Goal: Task Accomplishment & Management: Use online tool/utility

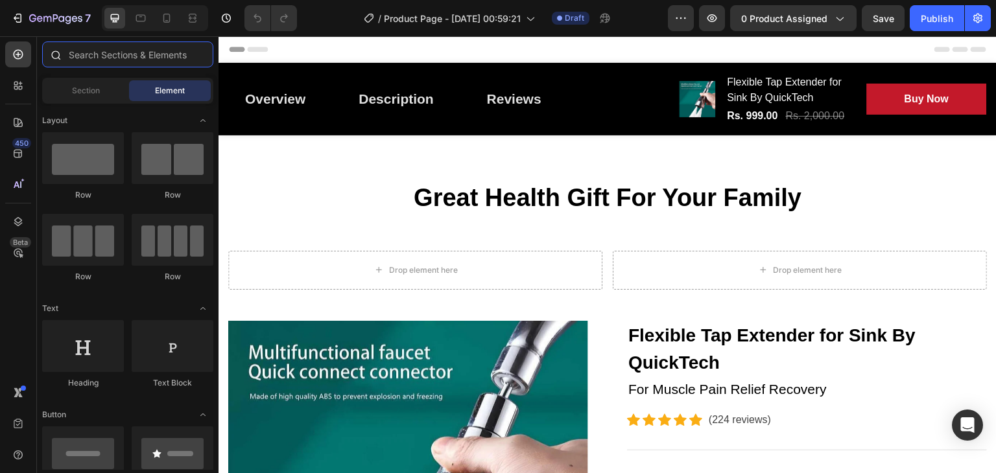
click at [114, 56] on input "text" at bounding box center [127, 54] width 171 height 26
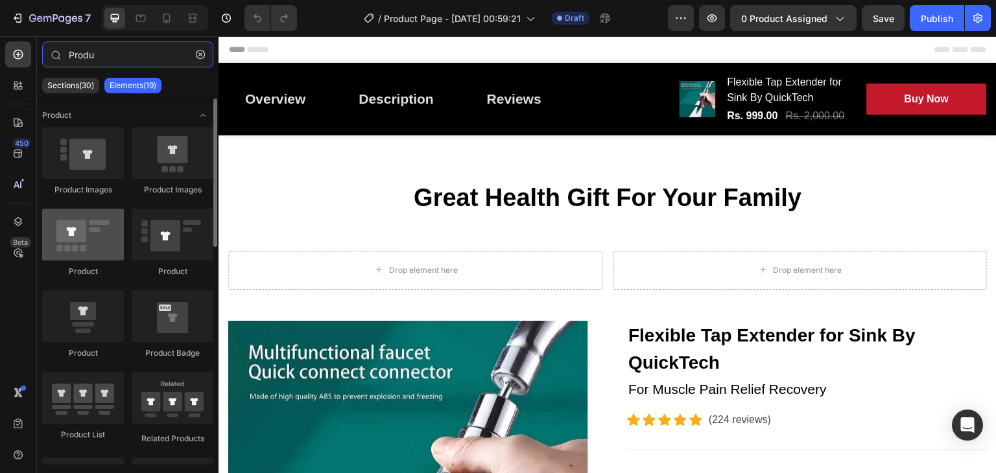
type input "Produ"
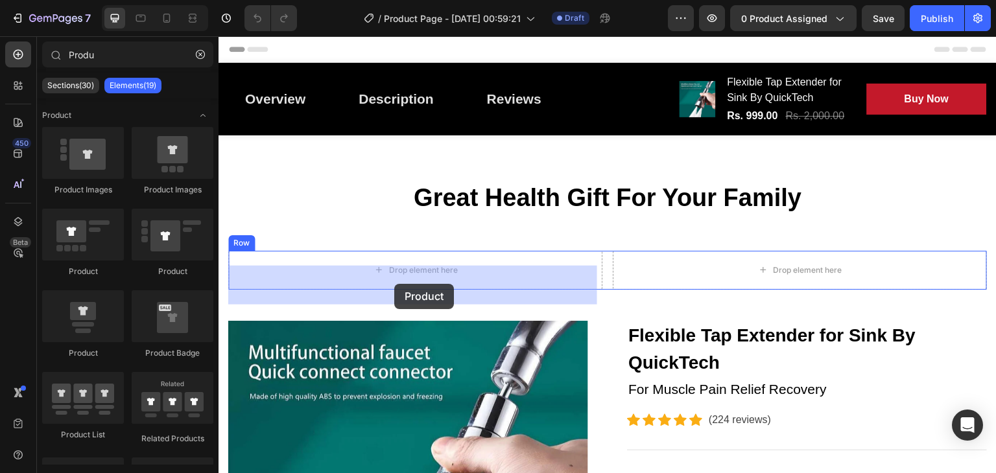
drag, startPoint x: 317, startPoint y: 273, endPoint x: 395, endPoint y: 284, distance: 78.6
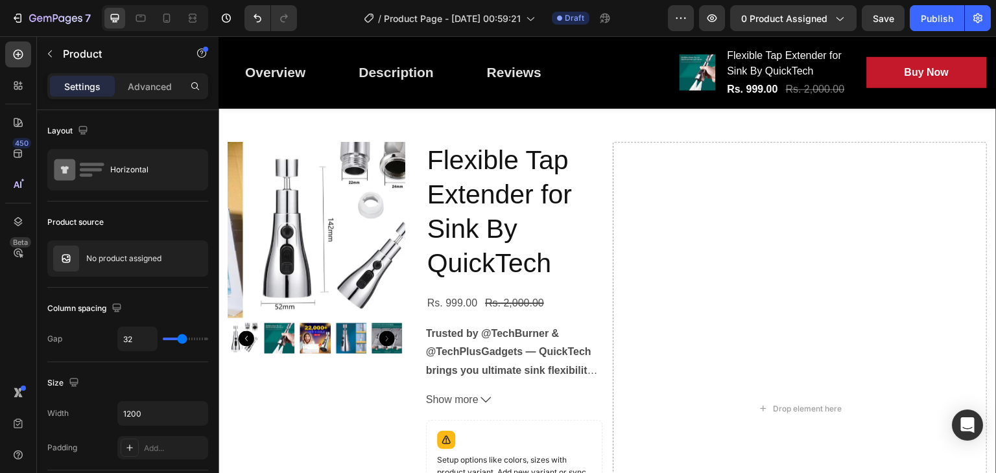
scroll to position [110, 0]
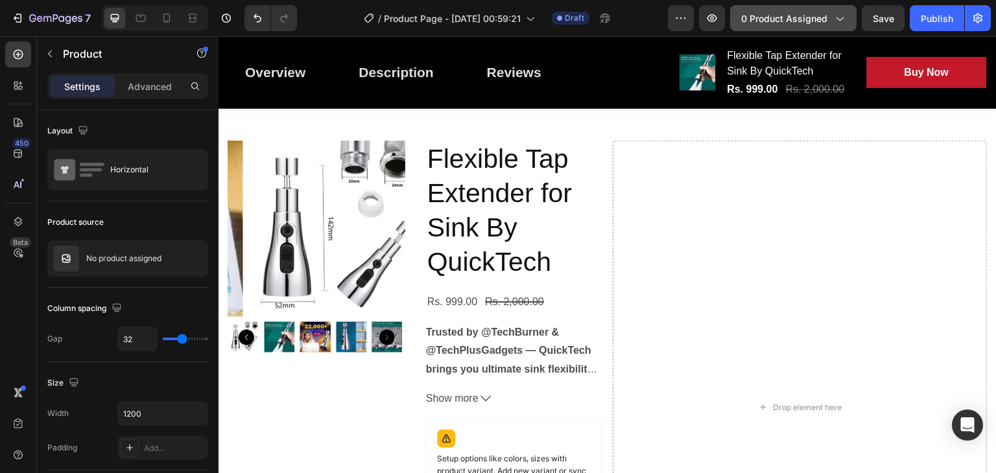
click at [783, 14] on span "0 product assigned" at bounding box center [784, 19] width 86 height 14
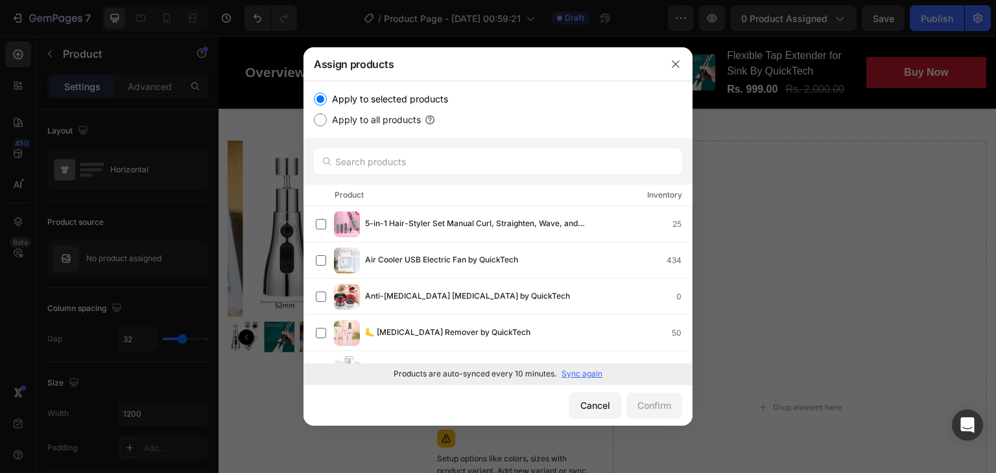
click at [322, 121] on input "Apply to all products" at bounding box center [320, 119] width 13 height 13
radio input "true"
click at [672, 409] on button "Confirm" at bounding box center [654, 406] width 56 height 26
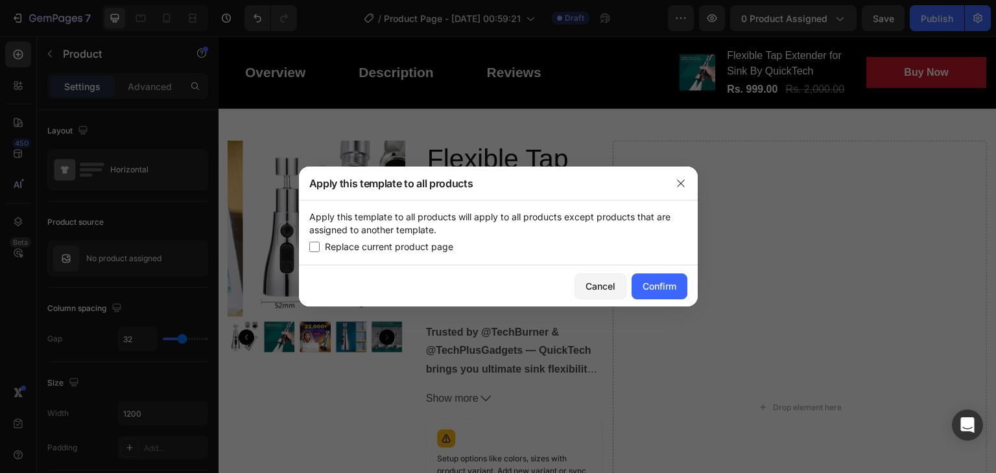
click at [316, 246] on input "checkbox" at bounding box center [314, 247] width 10 height 10
checkbox input "true"
click at [672, 285] on div "Confirm" at bounding box center [659, 286] width 34 height 14
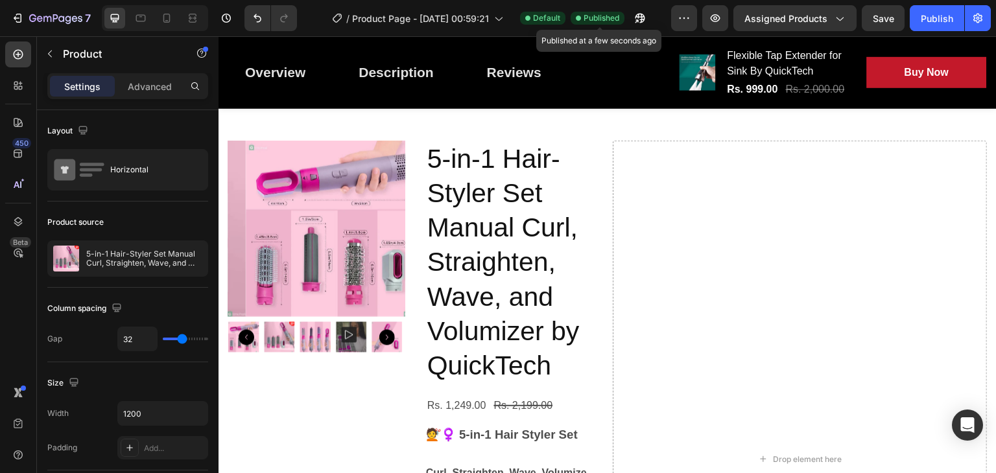
click at [592, 19] on span "Published" at bounding box center [601, 18] width 36 height 12
click at [679, 16] on icon "button" at bounding box center [683, 18] width 13 height 13
click at [258, 22] on icon "Undo/Redo" at bounding box center [257, 18] width 13 height 13
click at [258, 27] on button "Undo/Redo" at bounding box center [257, 18] width 26 height 26
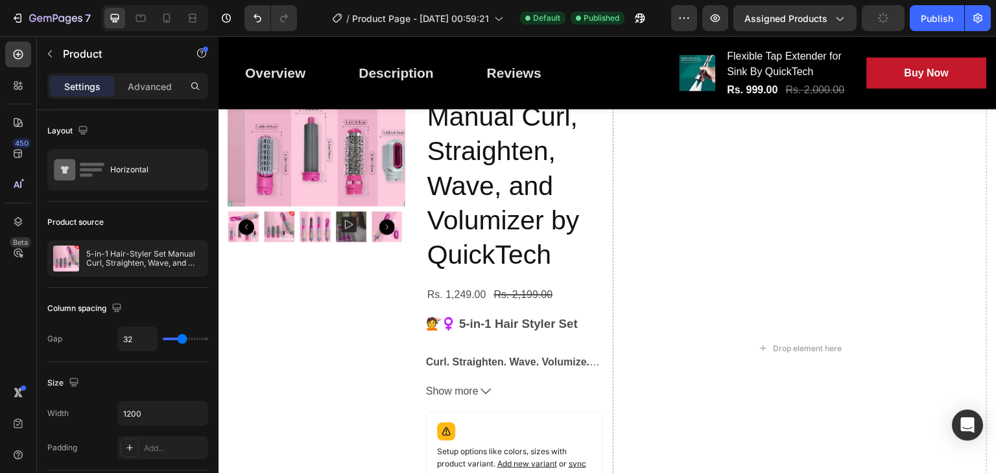
scroll to position [220, 0]
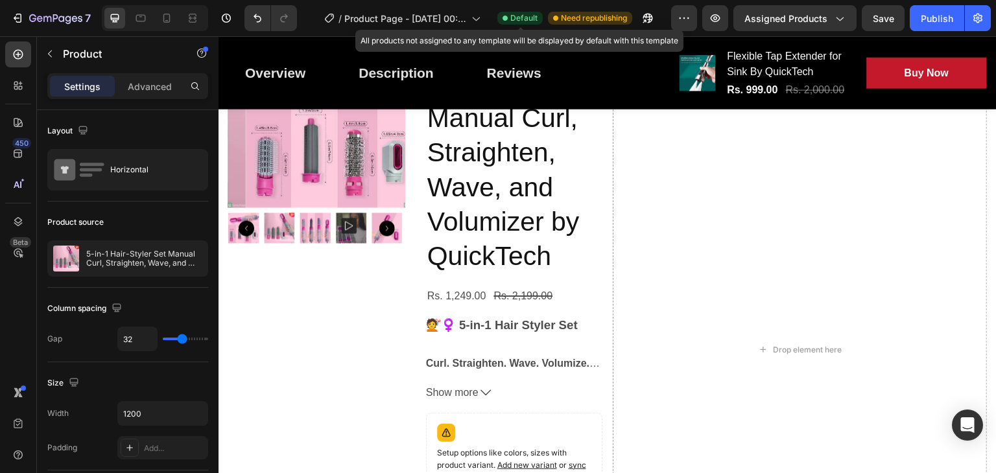
click at [521, 14] on span "Default" at bounding box center [523, 18] width 27 height 12
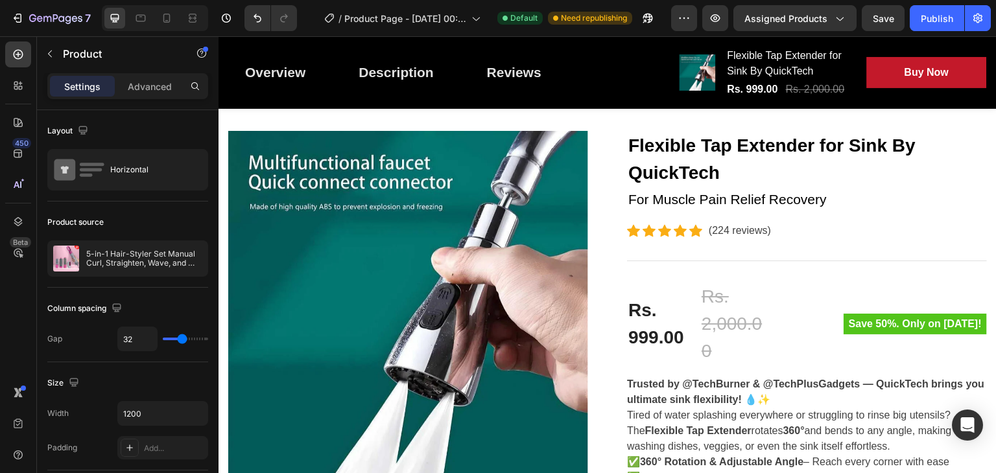
scroll to position [788, 0]
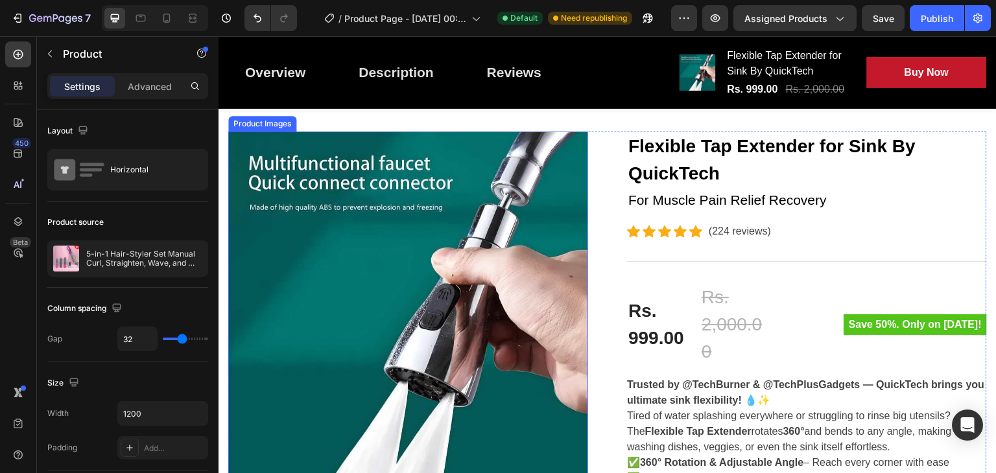
click at [391, 244] on img at bounding box center [408, 312] width 360 height 360
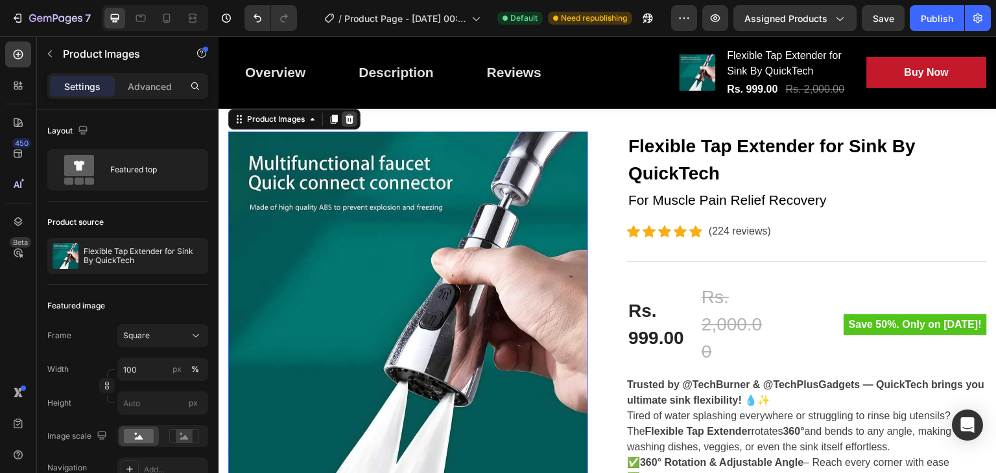
click at [355, 124] on icon at bounding box center [349, 119] width 10 height 10
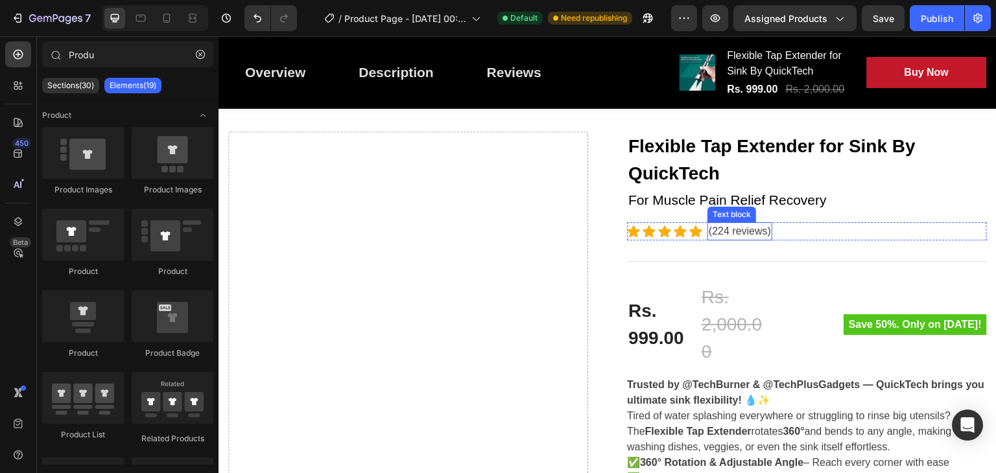
click at [759, 239] on p "(224 reviews)" at bounding box center [739, 232] width 62 height 16
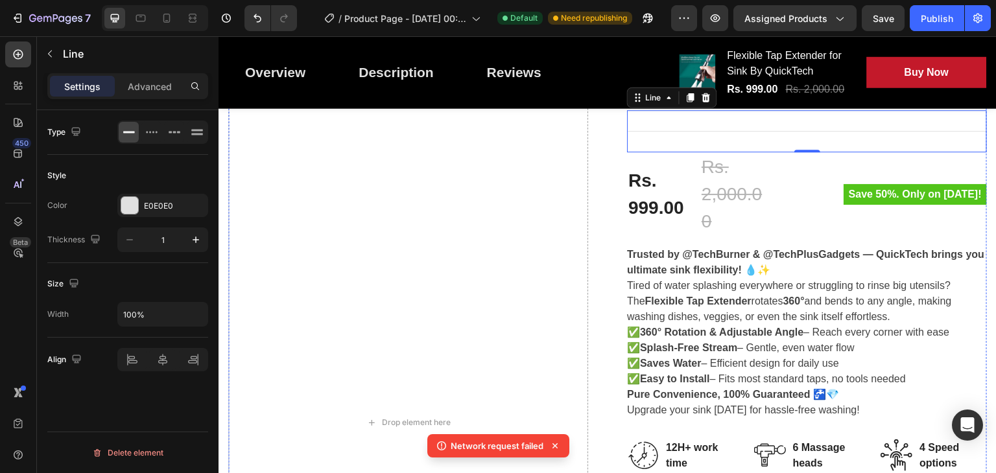
scroll to position [954, 0]
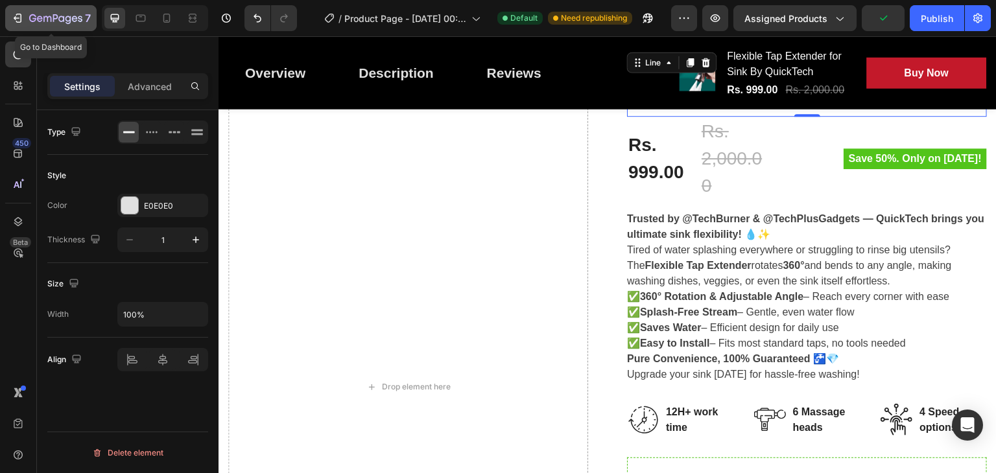
click at [25, 14] on div "7" at bounding box center [51, 18] width 80 height 16
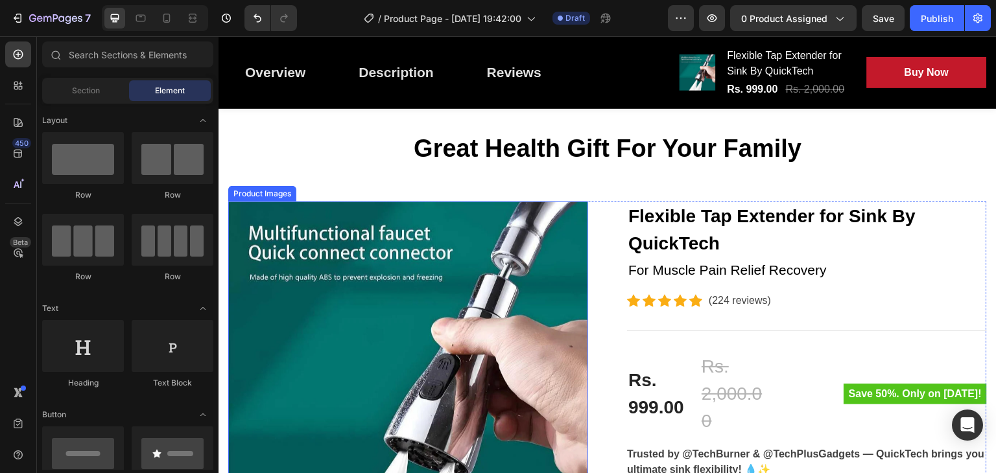
scroll to position [49, 0]
click at [398, 262] on img at bounding box center [408, 382] width 360 height 360
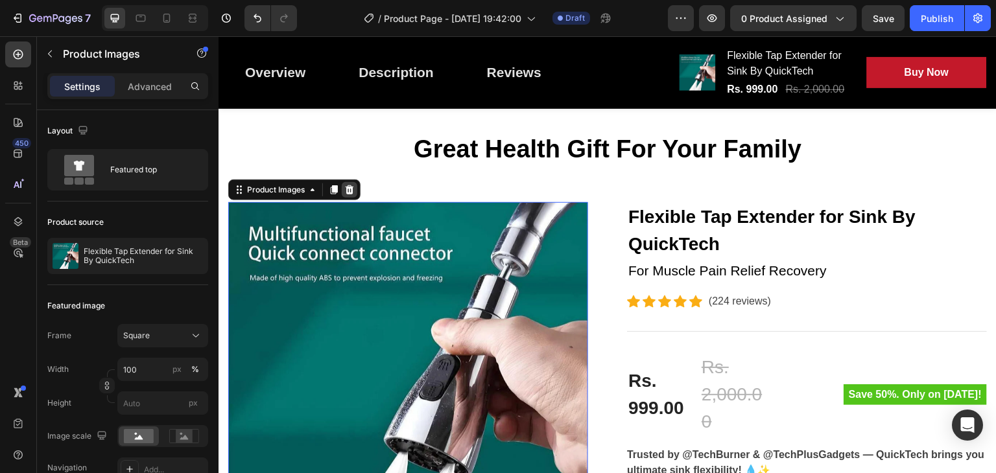
click at [350, 194] on icon at bounding box center [349, 189] width 8 height 9
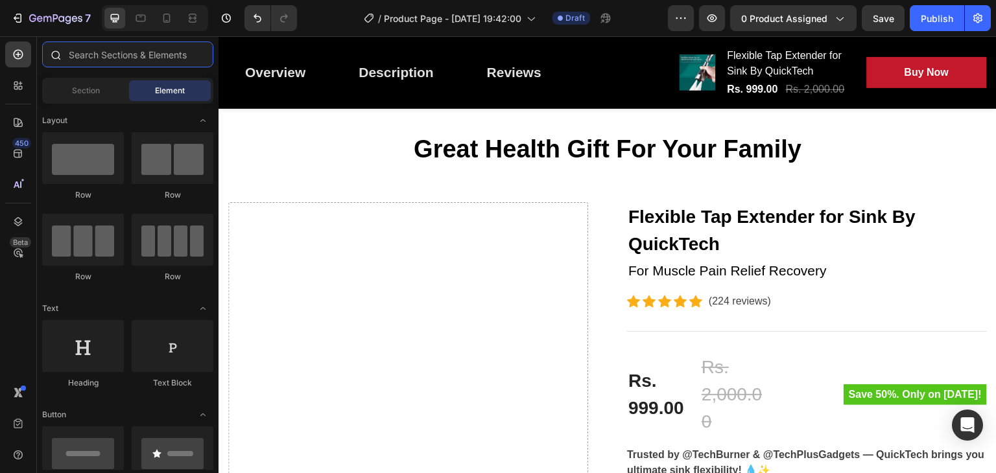
click at [143, 53] on input "text" at bounding box center [127, 54] width 171 height 26
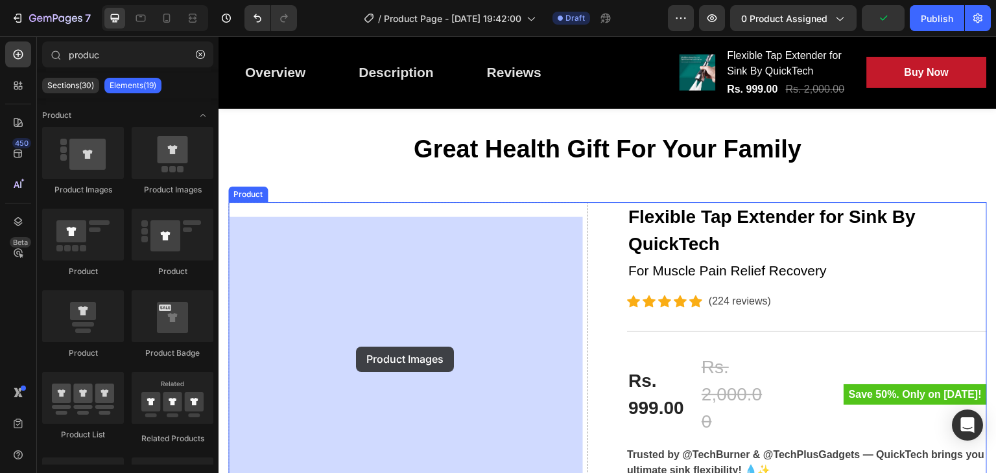
drag, startPoint x: 301, startPoint y: 207, endPoint x: 353, endPoint y: 342, distance: 144.2
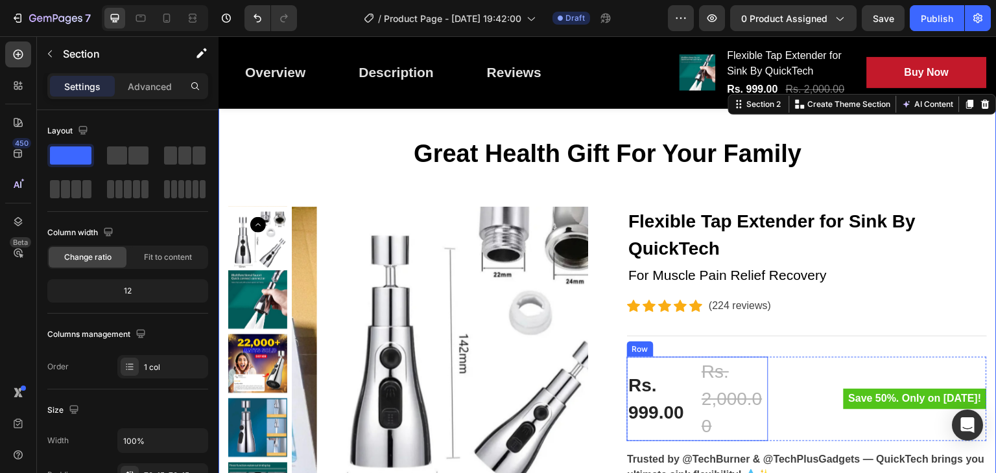
scroll to position [0, 0]
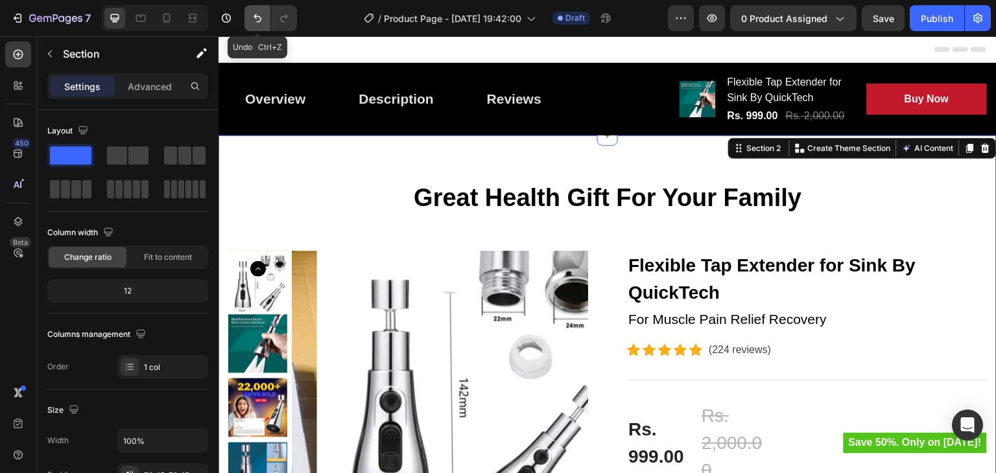
click at [265, 18] on button "Undo/Redo" at bounding box center [257, 18] width 26 height 26
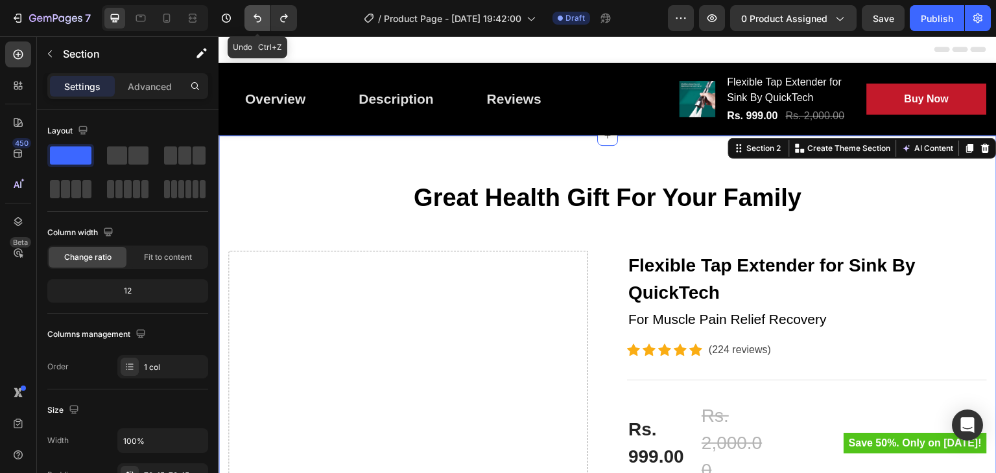
click at [265, 18] on button "Undo/Redo" at bounding box center [257, 18] width 26 height 26
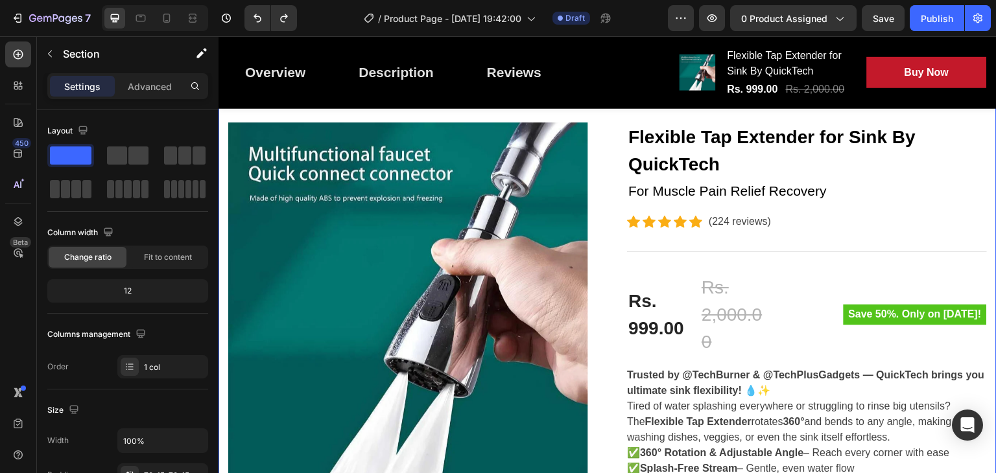
scroll to position [124, 0]
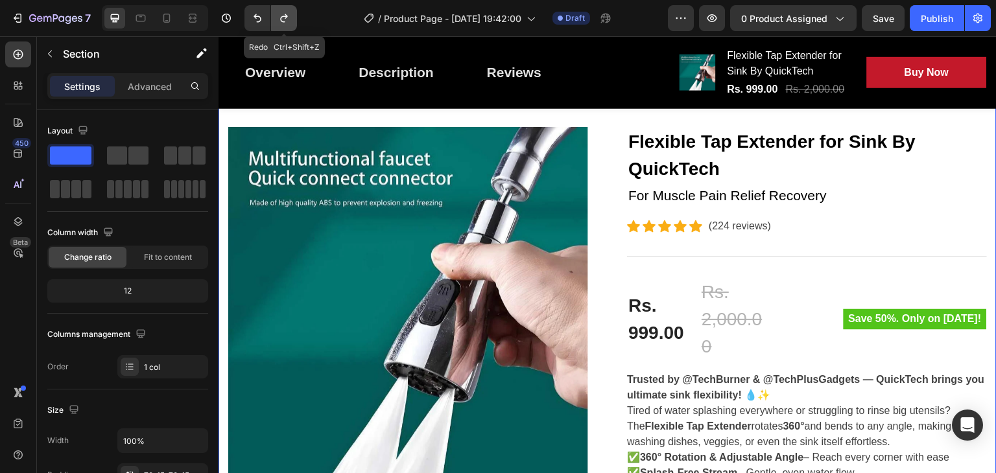
click at [287, 16] on icon "Undo/Redo" at bounding box center [283, 18] width 13 height 13
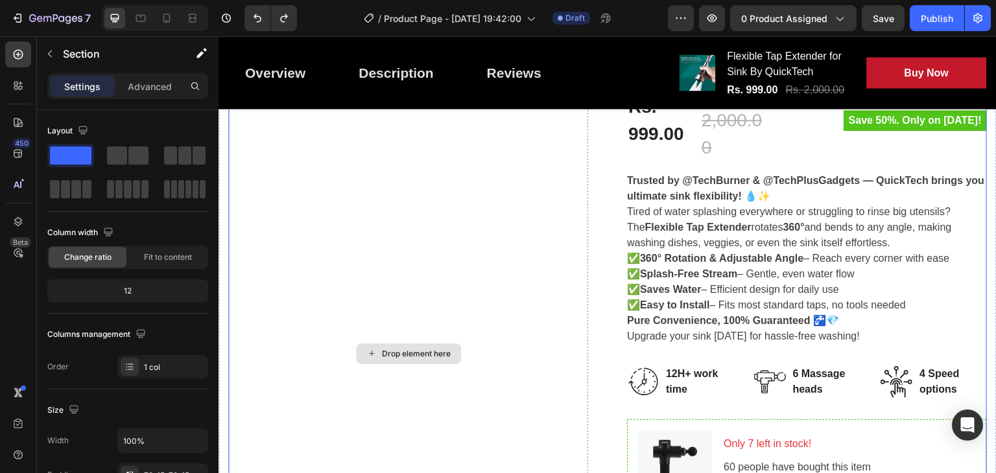
scroll to position [323, 0]
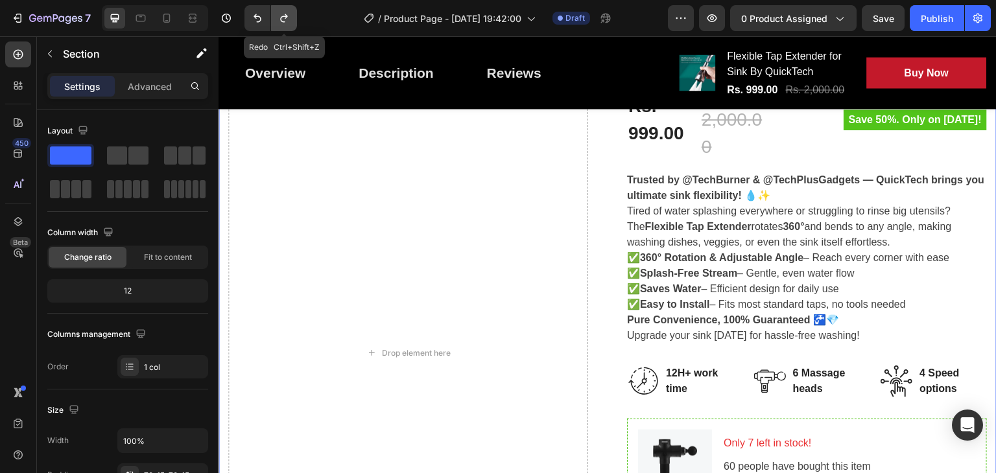
click at [280, 16] on icon "Undo/Redo" at bounding box center [283, 18] width 13 height 13
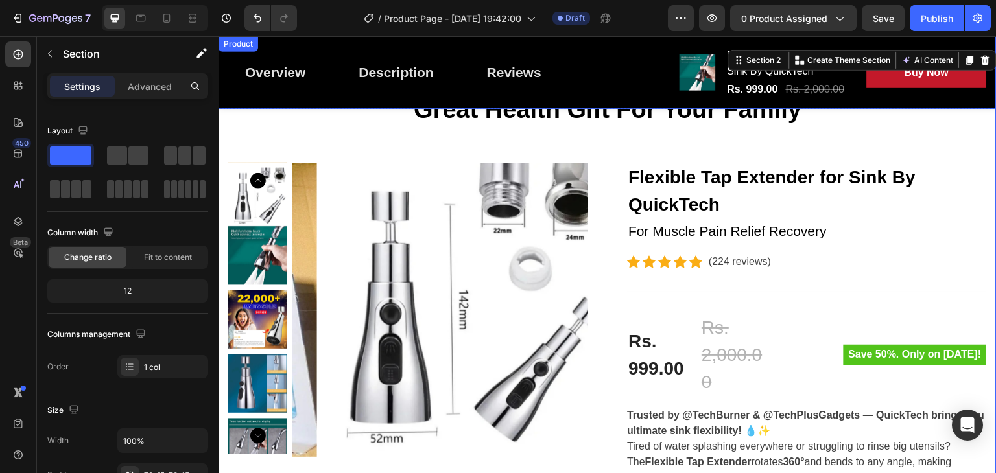
scroll to position [0, 0]
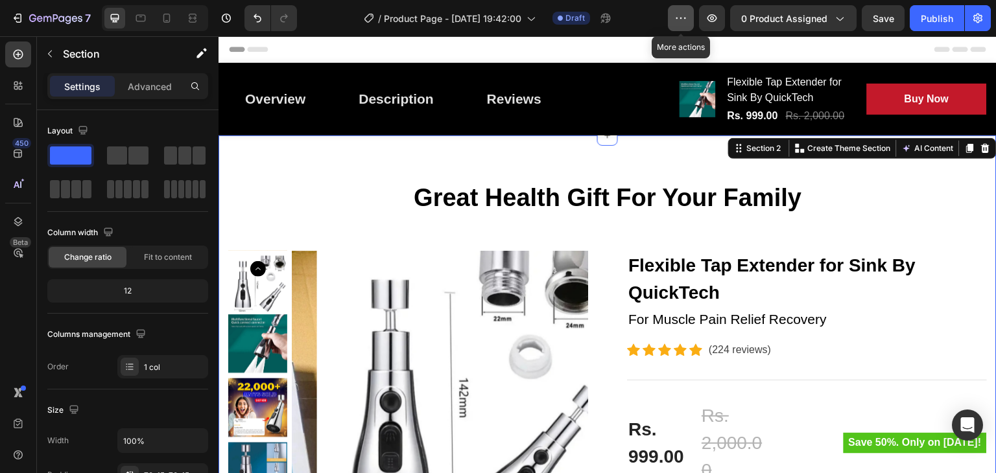
click at [675, 14] on button "button" at bounding box center [681, 18] width 26 height 26
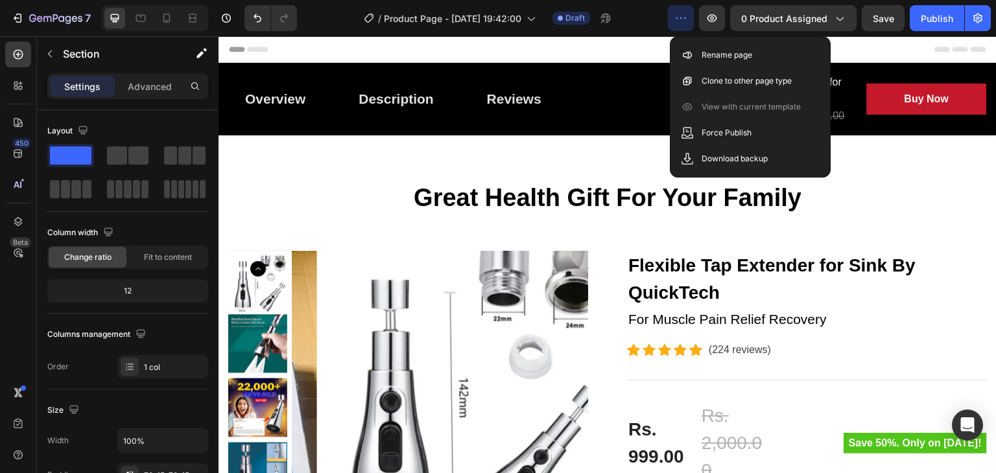
click at [655, 41] on div "Header" at bounding box center [607, 49] width 757 height 26
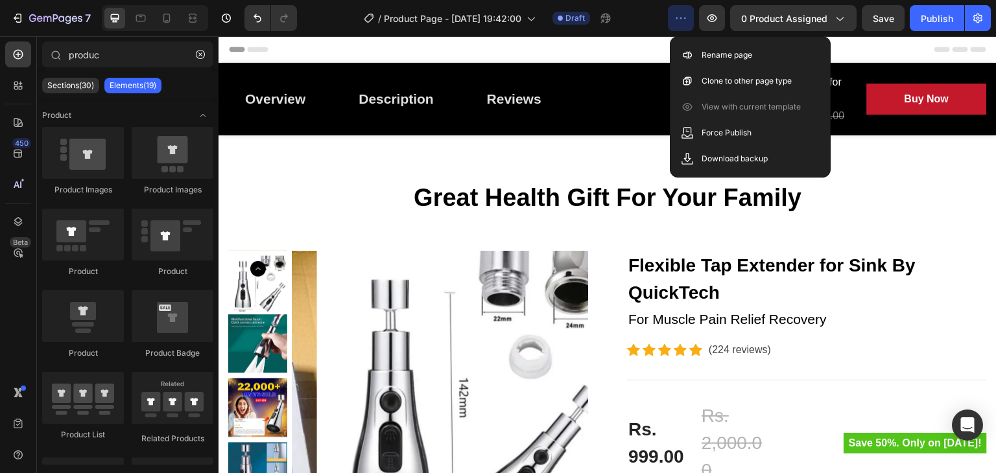
click at [655, 41] on div "Header" at bounding box center [607, 49] width 757 height 26
drag, startPoint x: 655, startPoint y: 41, endPoint x: 688, endPoint y: 16, distance: 41.6
click at [687, 16] on icon "button" at bounding box center [680, 18] width 13 height 13
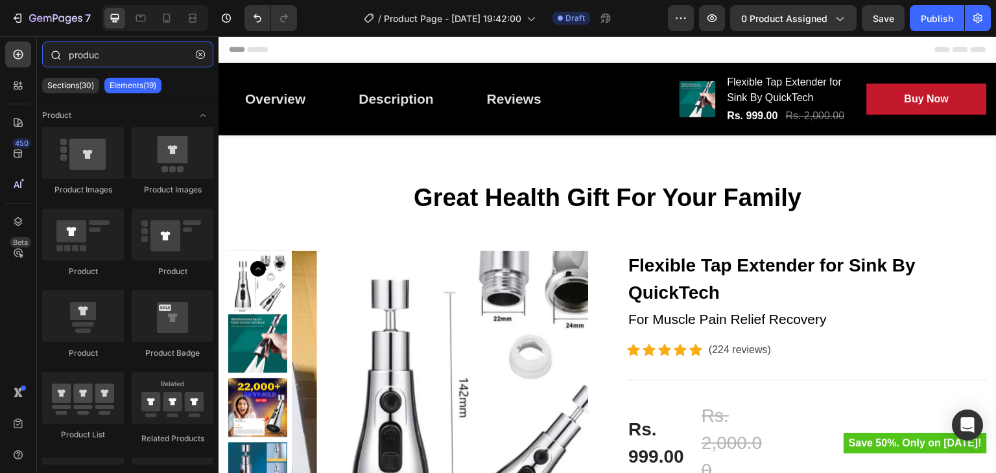
click at [114, 60] on input "produc" at bounding box center [127, 54] width 171 height 26
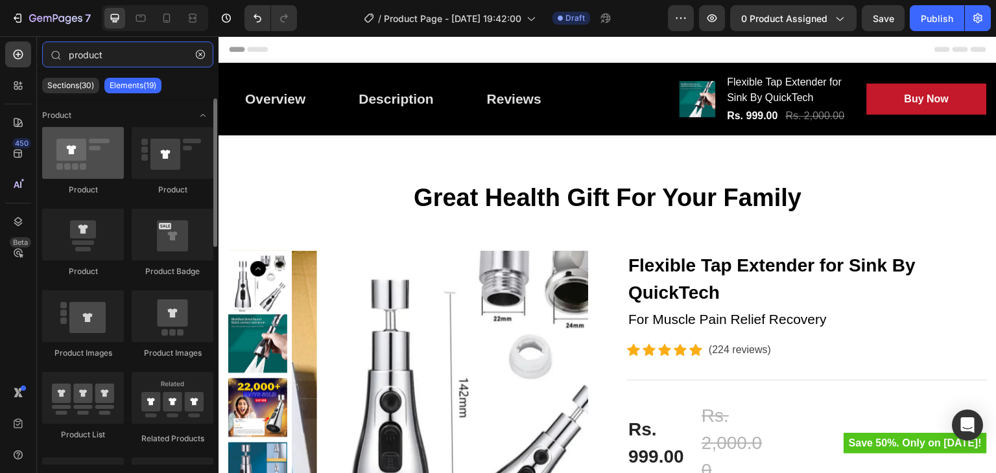
type input "product"
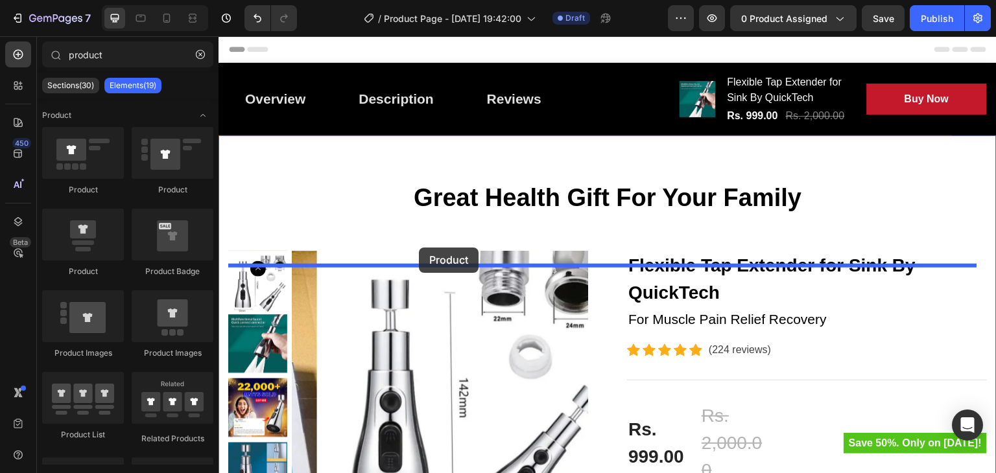
drag, startPoint x: 314, startPoint y: 176, endPoint x: 380, endPoint y: 253, distance: 101.6
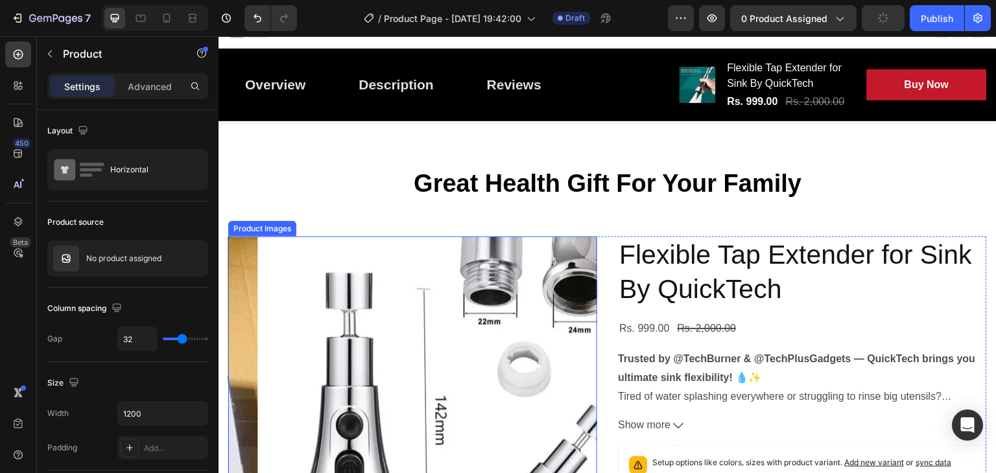
scroll to position [13, 0]
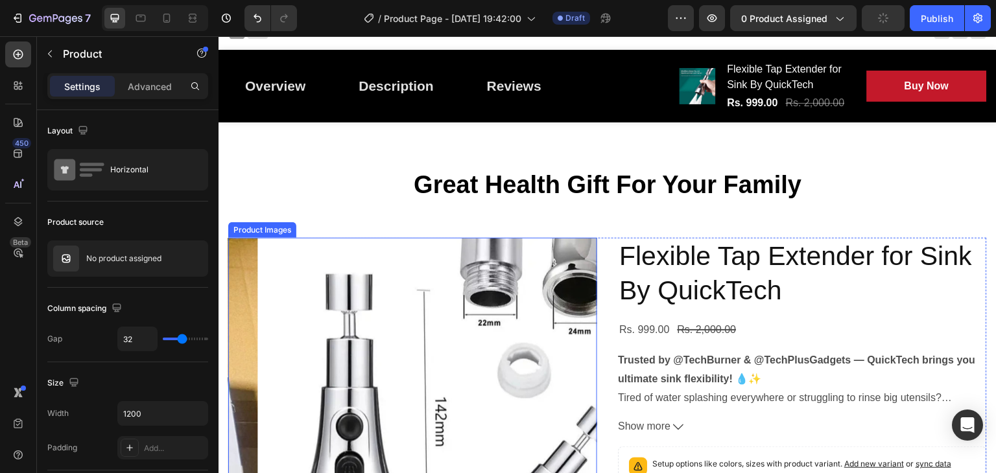
click at [421, 294] on img at bounding box center [442, 422] width 369 height 369
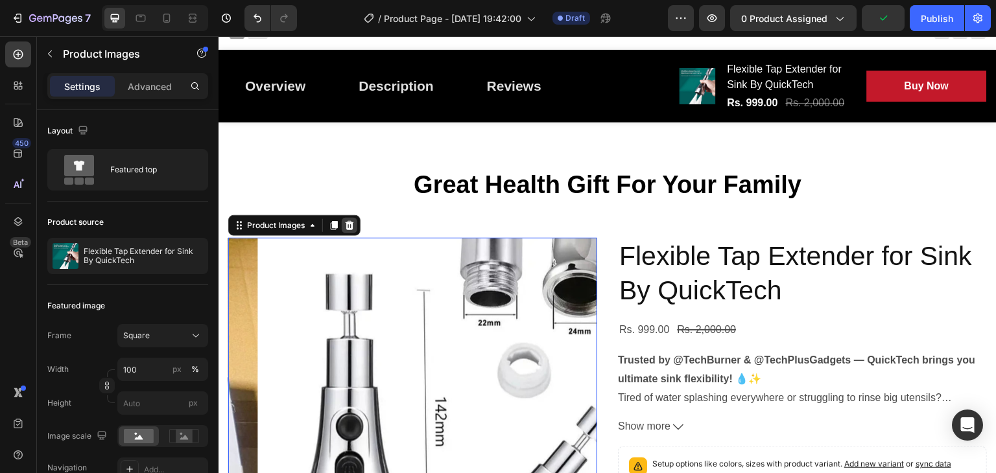
click at [345, 231] on icon at bounding box center [349, 225] width 10 height 10
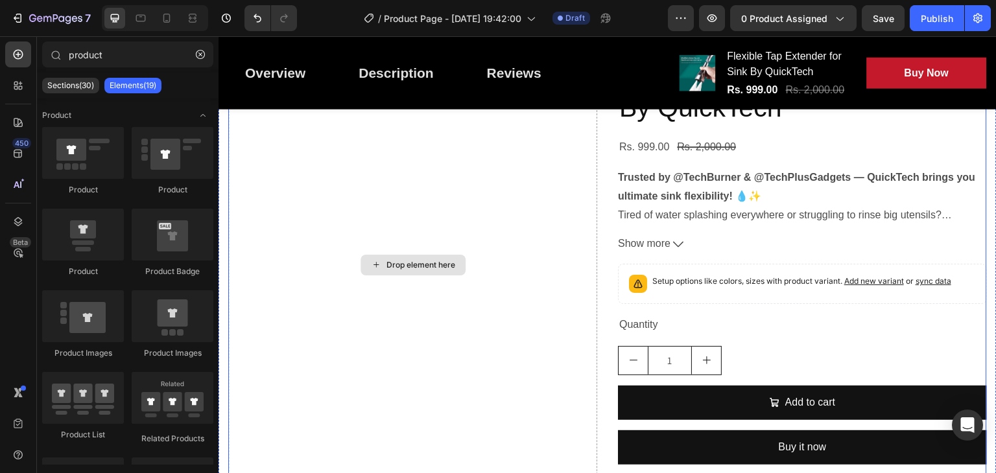
scroll to position [197, 0]
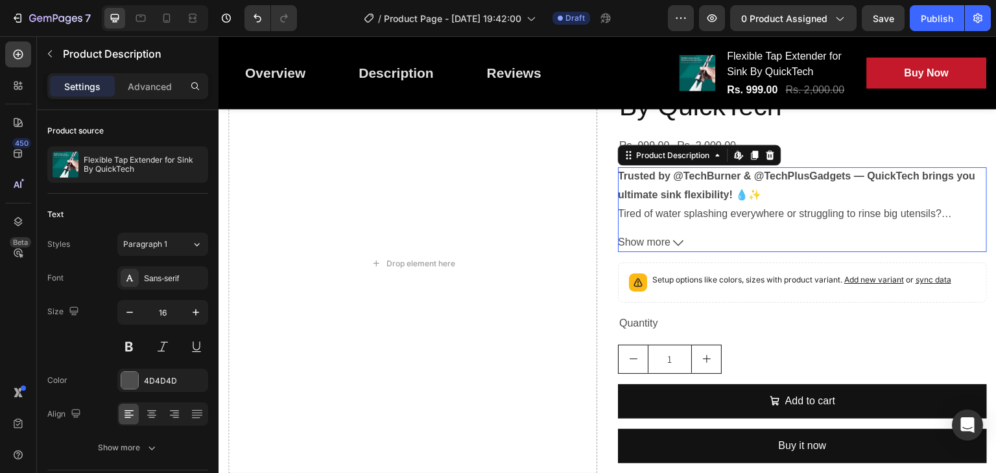
click at [618, 243] on div "Trusted by @TechBurner & @TechPlusGadgets — QuickTech brings you ultimate sink …" at bounding box center [802, 209] width 369 height 85
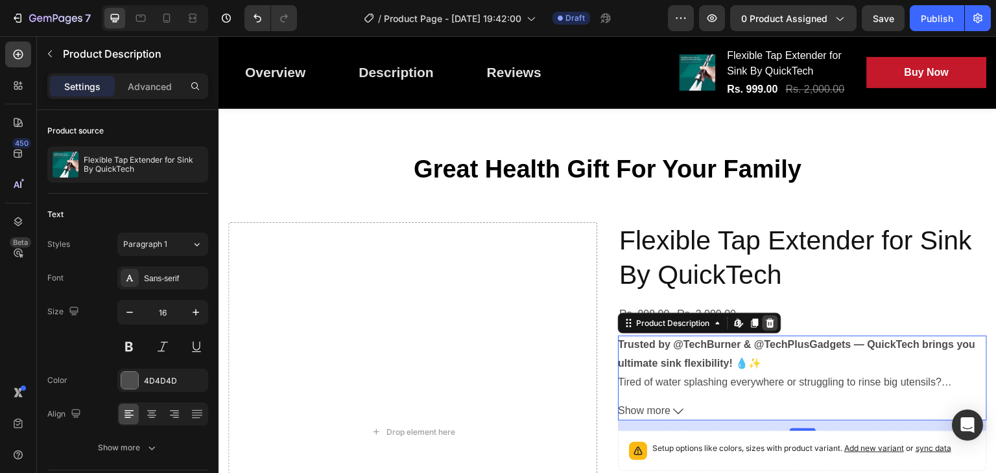
scroll to position [28, 0]
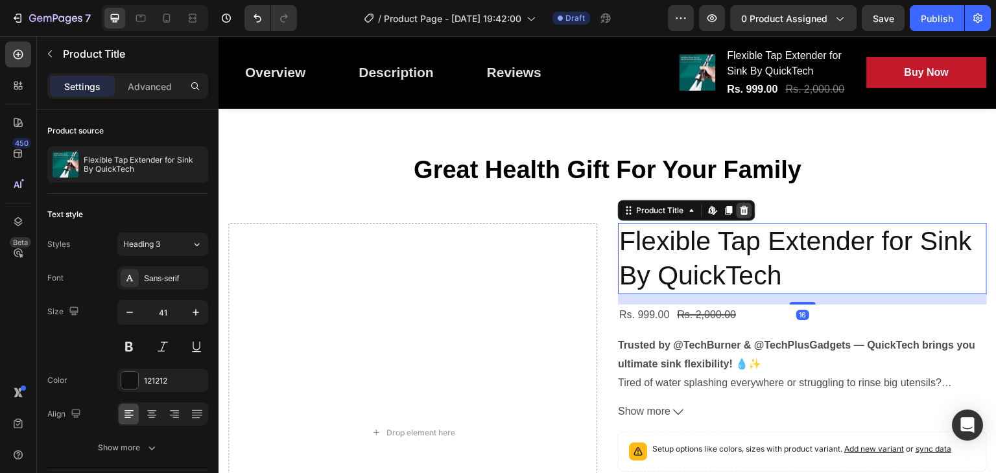
click at [739, 216] on icon at bounding box center [744, 210] width 10 height 10
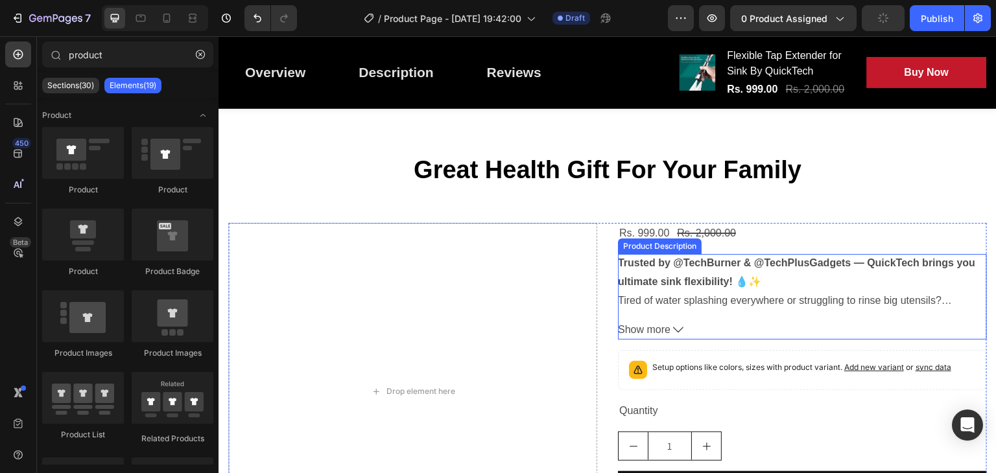
click at [764, 318] on p "Trusted by @TechBurner & @TechPlusGadgets — QuickTech brings you ultimate sink …" at bounding box center [801, 300] width 366 height 86
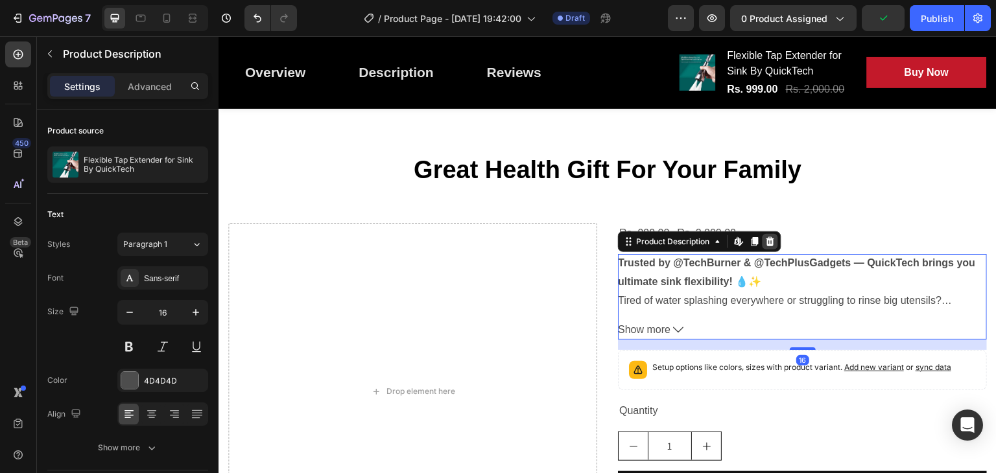
click at [766, 246] on icon at bounding box center [770, 241] width 8 height 9
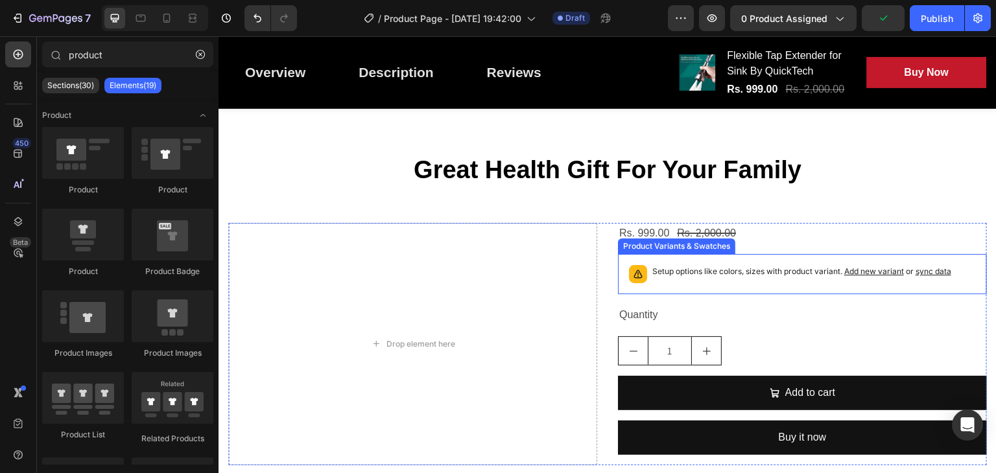
click at [776, 278] on p "Setup options like colors, sizes with product variant. Add new variant or sync …" at bounding box center [801, 271] width 299 height 13
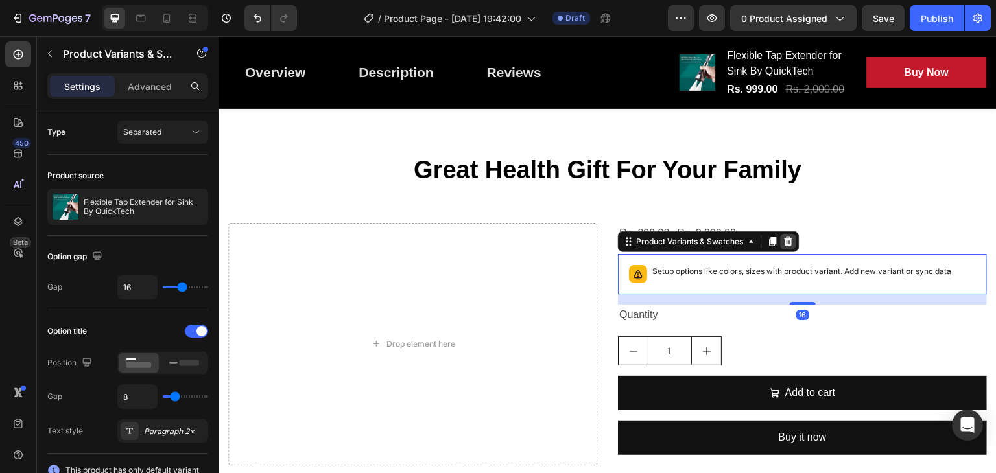
click at [785, 246] on icon at bounding box center [788, 241] width 8 height 9
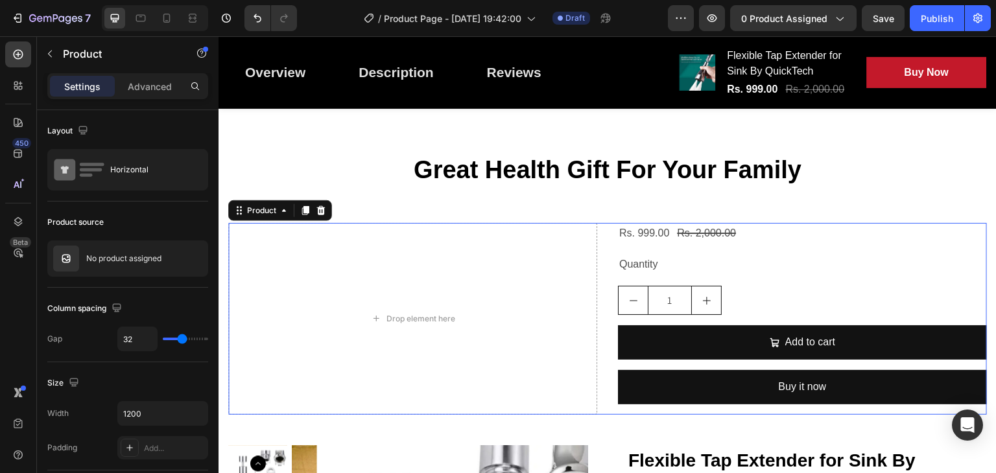
click at [778, 292] on div "Rs. 999.00 Product Price Product Price Rs. 2,000.00 Product Price Product Price…" at bounding box center [802, 319] width 369 height 192
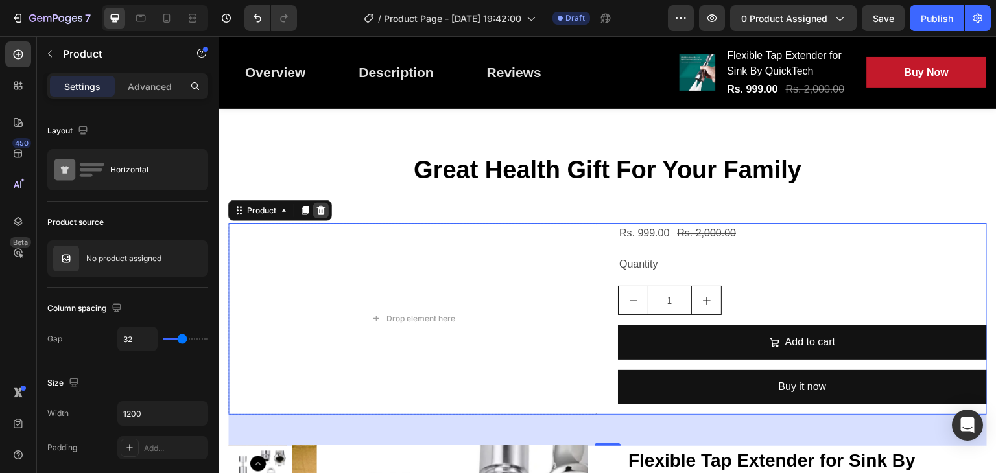
click at [320, 215] on icon at bounding box center [321, 209] width 8 height 9
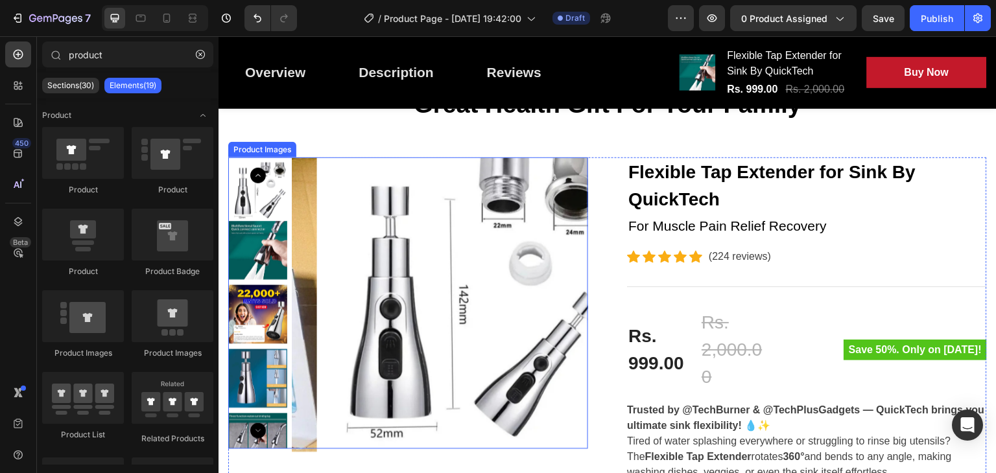
scroll to position [0, 0]
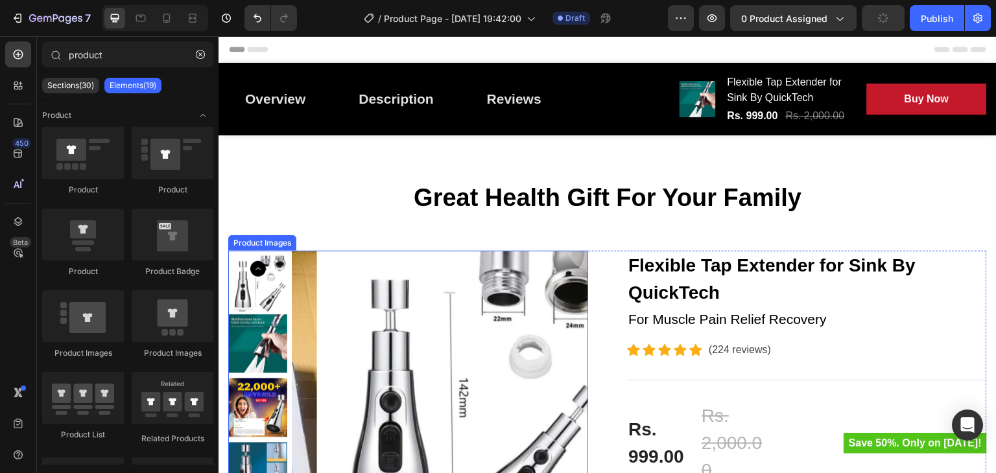
click at [358, 374] on img at bounding box center [465, 399] width 296 height 296
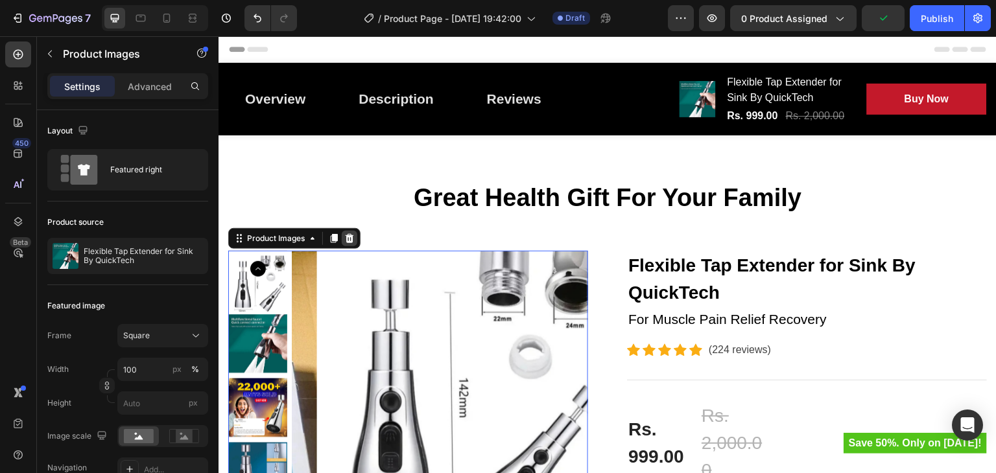
click at [348, 244] on icon at bounding box center [349, 238] width 10 height 10
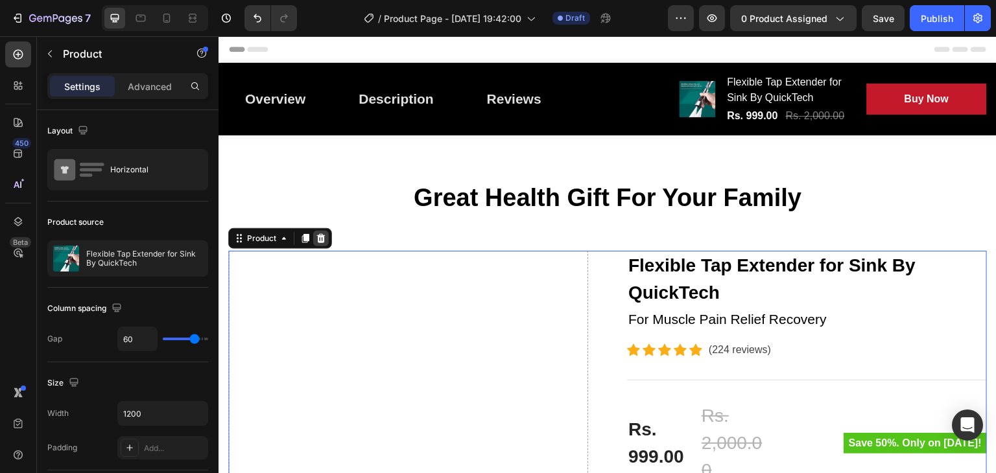
click at [319, 244] on icon at bounding box center [321, 238] width 10 height 10
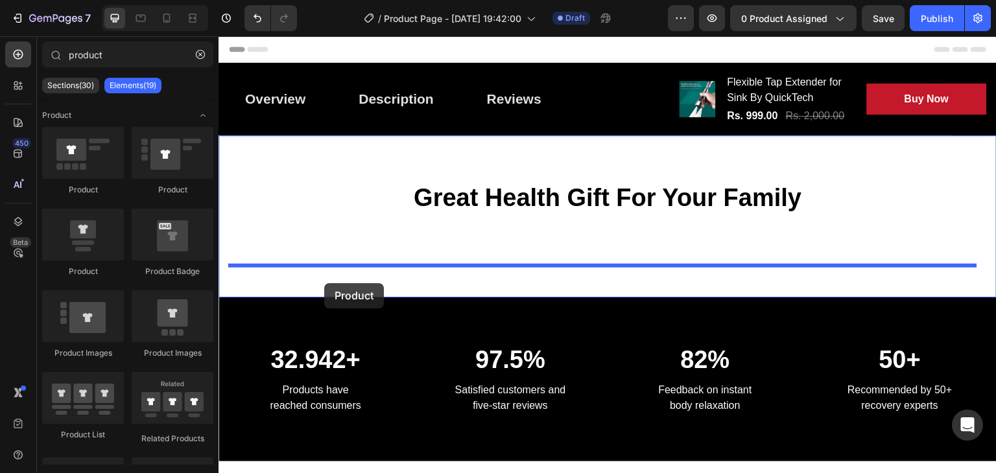
drag, startPoint x: 305, startPoint y: 196, endPoint x: 319, endPoint y: 276, distance: 81.5
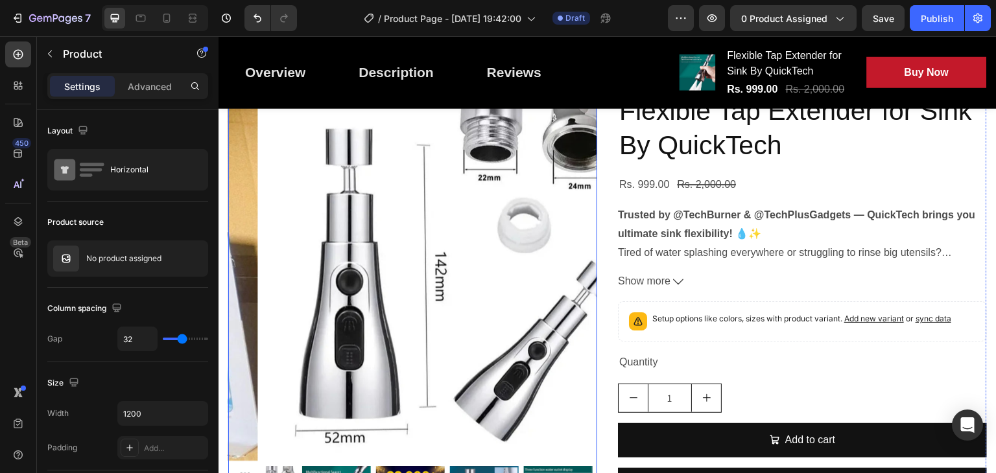
scroll to position [158, 0]
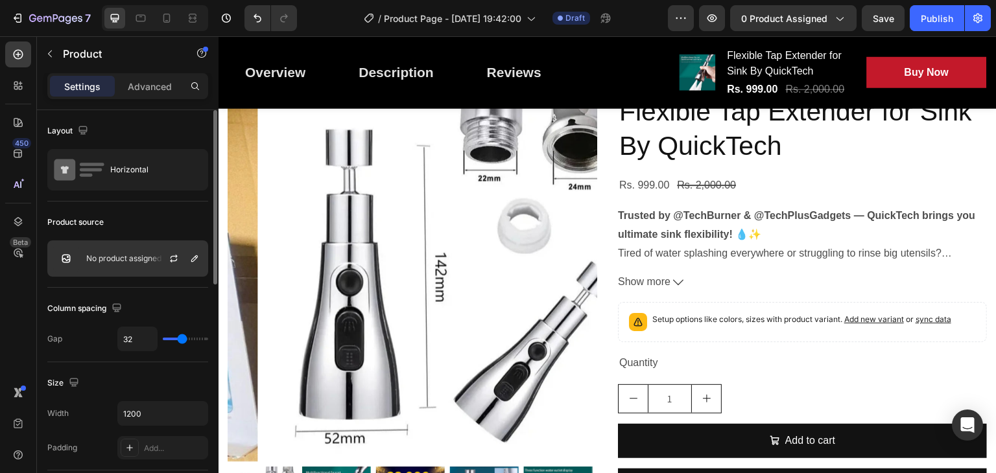
click at [148, 257] on p "No product assigned" at bounding box center [123, 258] width 75 height 9
click at [191, 259] on icon "button" at bounding box center [194, 258] width 10 height 10
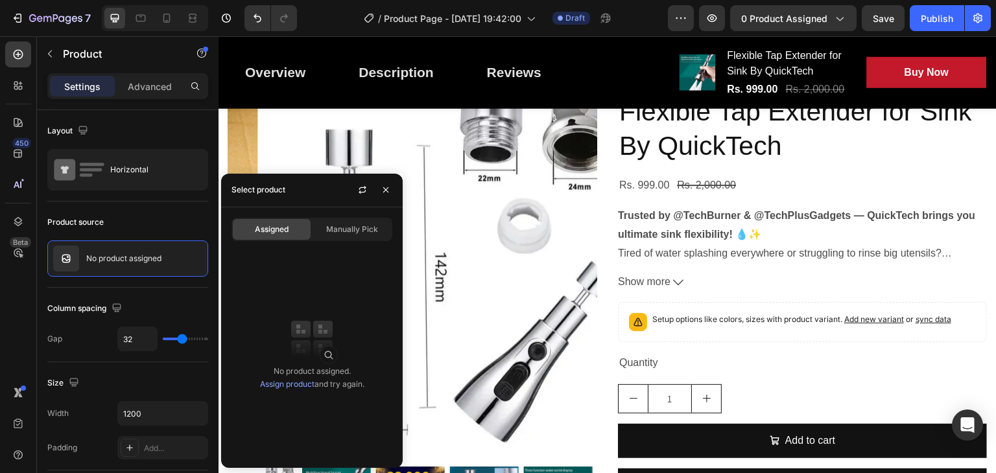
click at [298, 229] on div "Assigned" at bounding box center [272, 229] width 78 height 21
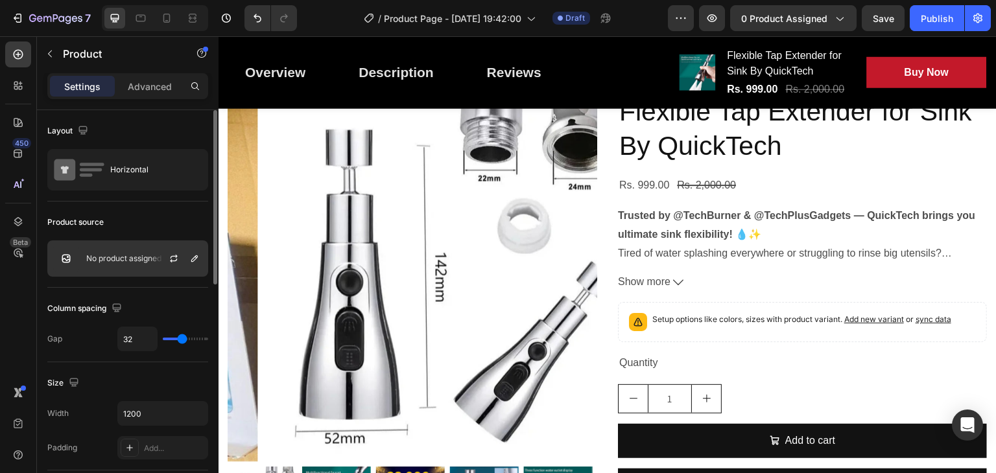
click at [53, 247] on img at bounding box center [66, 259] width 26 height 26
click at [198, 259] on icon "button" at bounding box center [194, 258] width 10 height 10
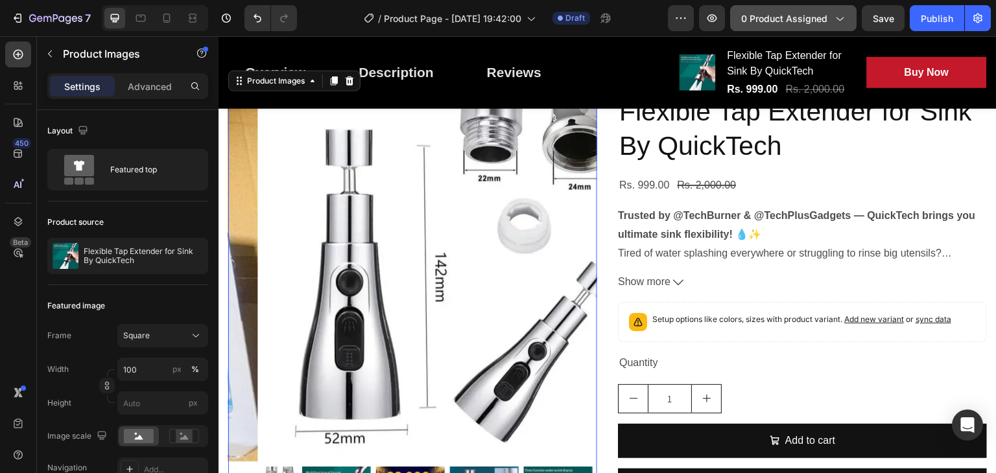
click at [773, 17] on span "0 product assigned" at bounding box center [784, 19] width 86 height 14
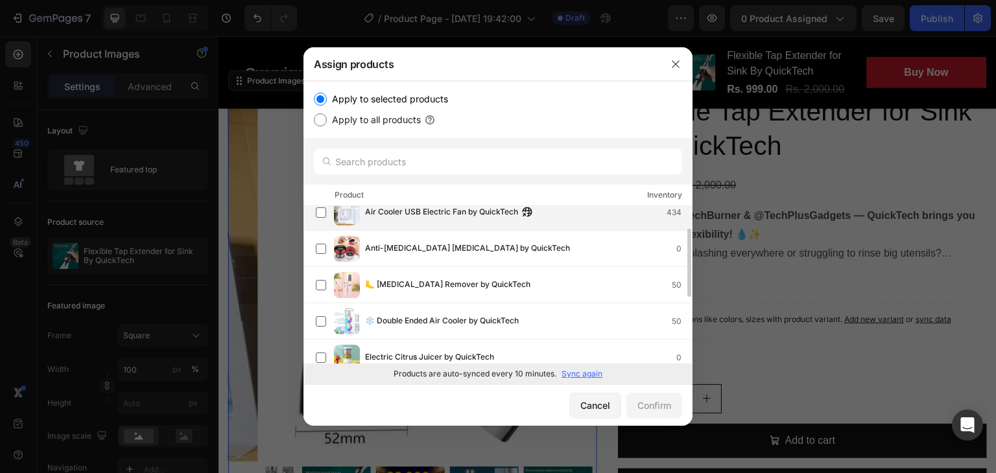
scroll to position [44, 0]
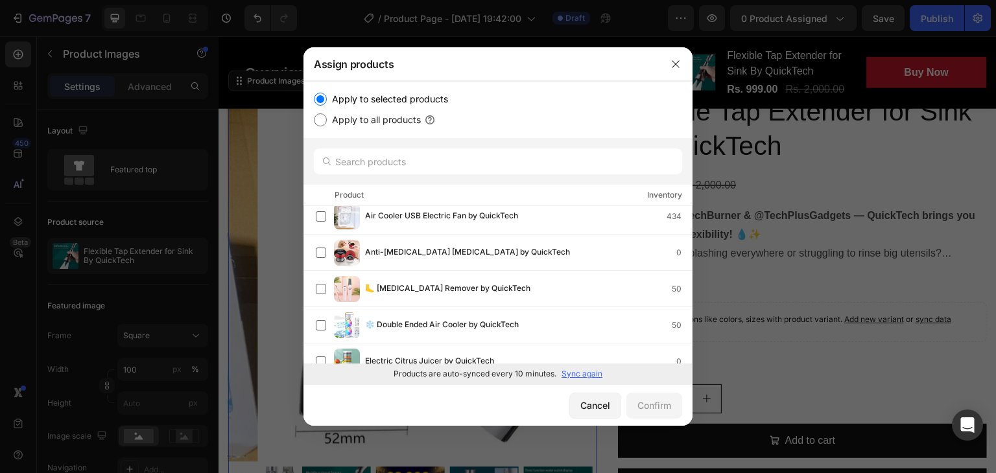
click at [320, 117] on input "Apply to all products" at bounding box center [320, 119] width 13 height 13
radio input "true"
click at [662, 409] on div "Confirm" at bounding box center [654, 406] width 34 height 14
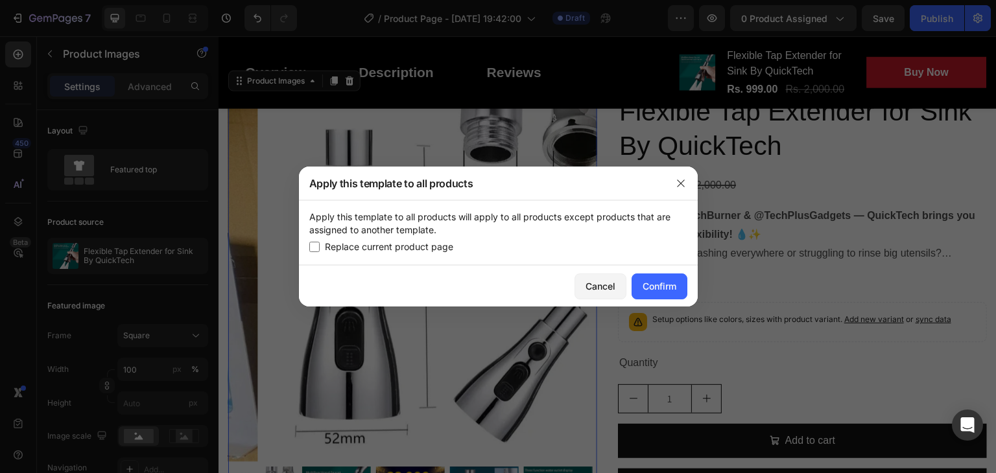
click at [307, 244] on div "Apply this template to all products will apply to all products except products …" at bounding box center [498, 232] width 399 height 65
click at [314, 247] on input "checkbox" at bounding box center [314, 247] width 10 height 10
checkbox input "true"
click at [660, 278] on button "Confirm" at bounding box center [659, 287] width 56 height 26
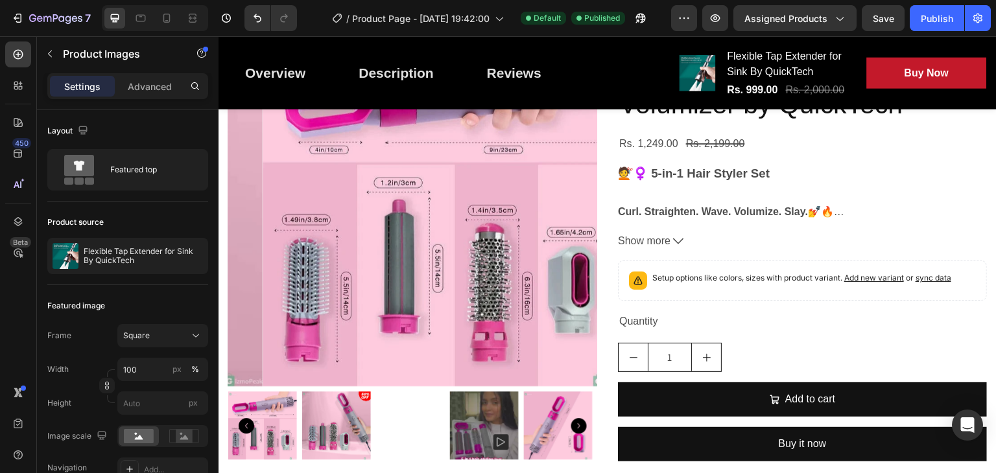
scroll to position [233, 0]
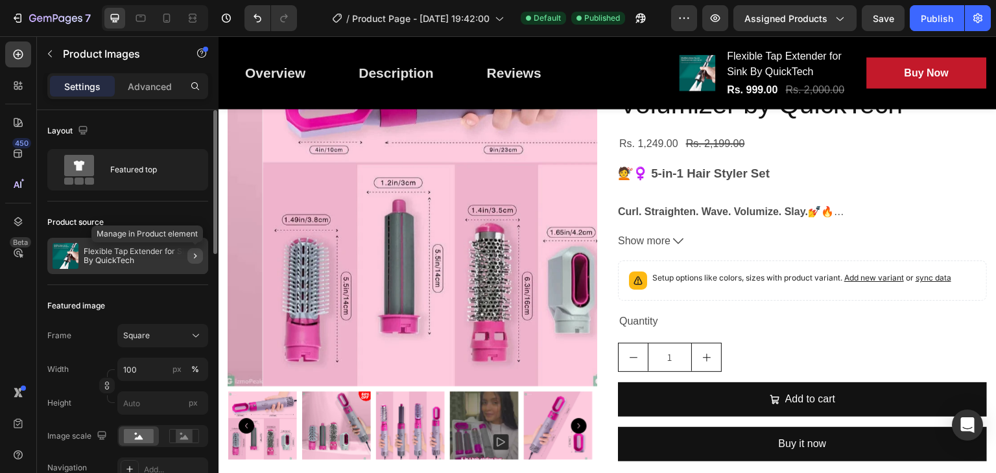
click at [193, 257] on icon "button" at bounding box center [195, 256] width 10 height 10
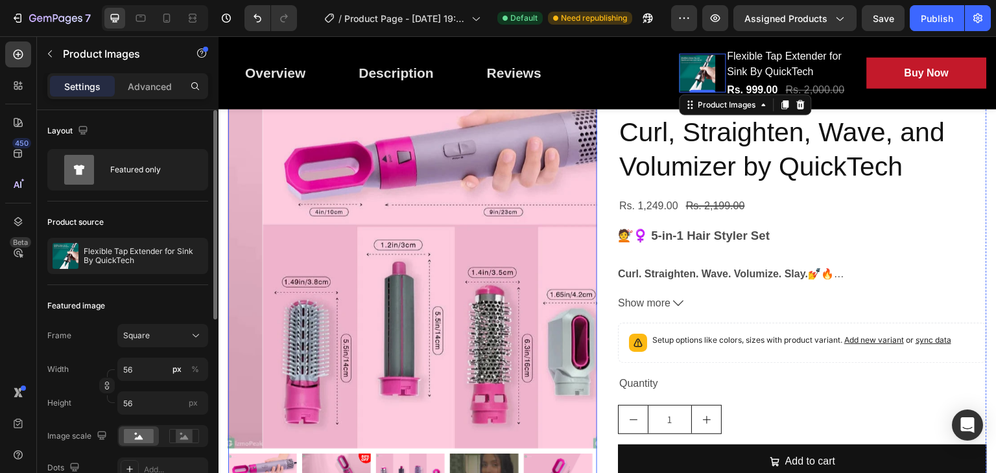
scroll to position [0, 0]
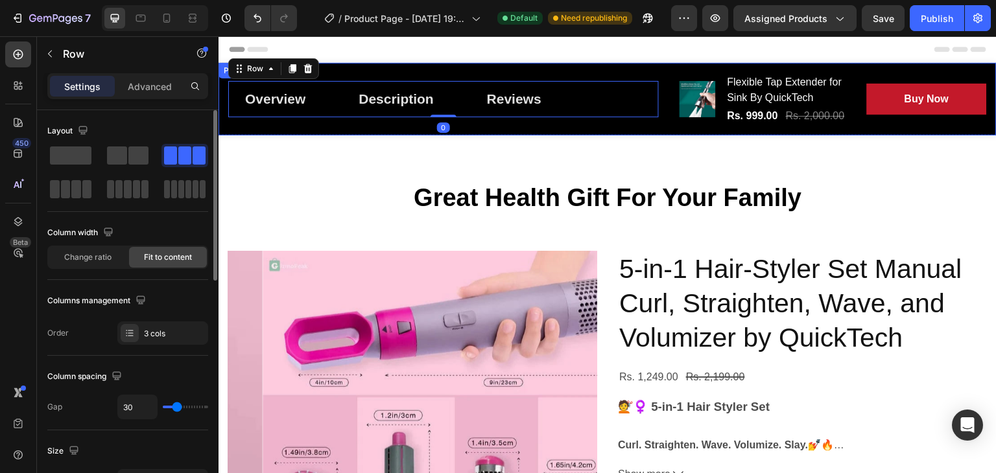
click at [408, 70] on div "Overview Button Description Button Reviews Button Row 0 Product Images Flexible…" at bounding box center [607, 99] width 778 height 73
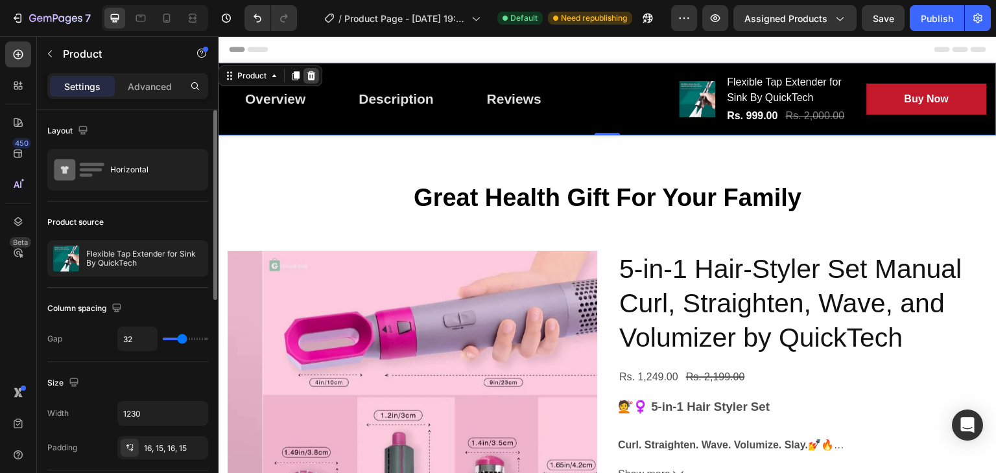
click at [316, 75] on div at bounding box center [311, 76] width 16 height 16
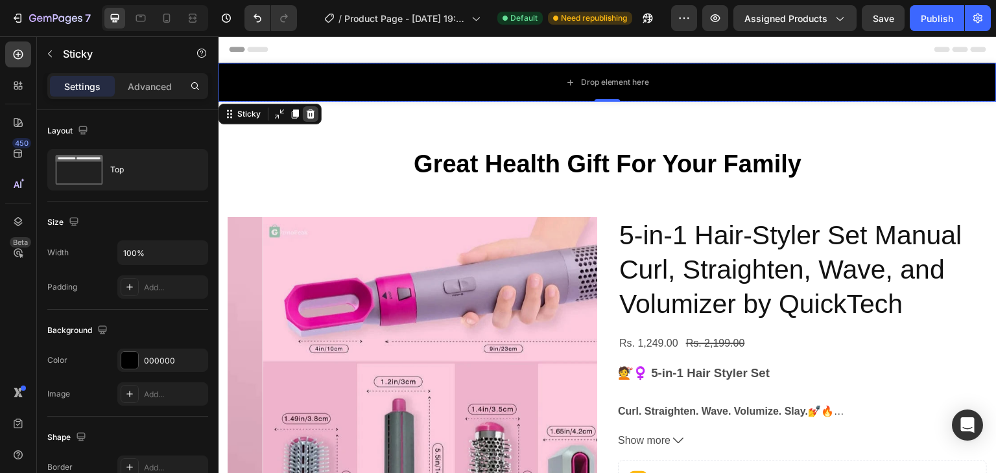
click at [314, 113] on icon at bounding box center [310, 114] width 10 height 10
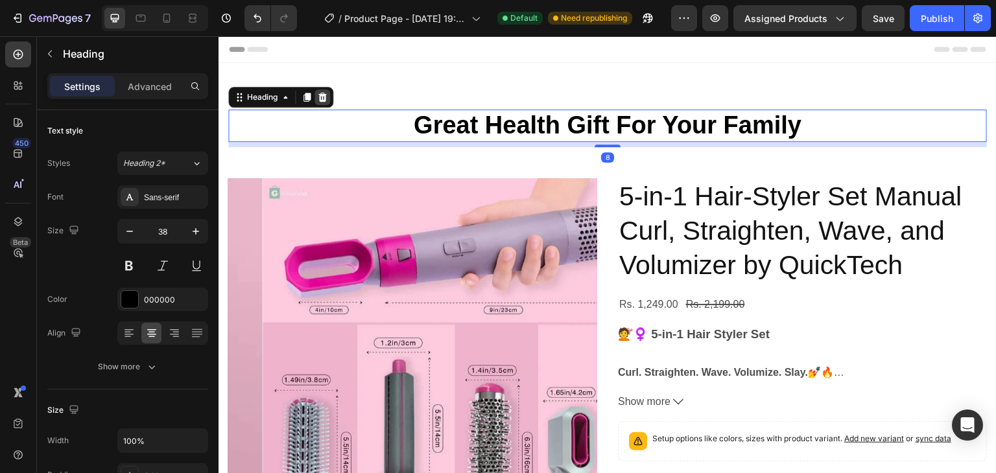
click at [324, 95] on icon at bounding box center [322, 97] width 8 height 9
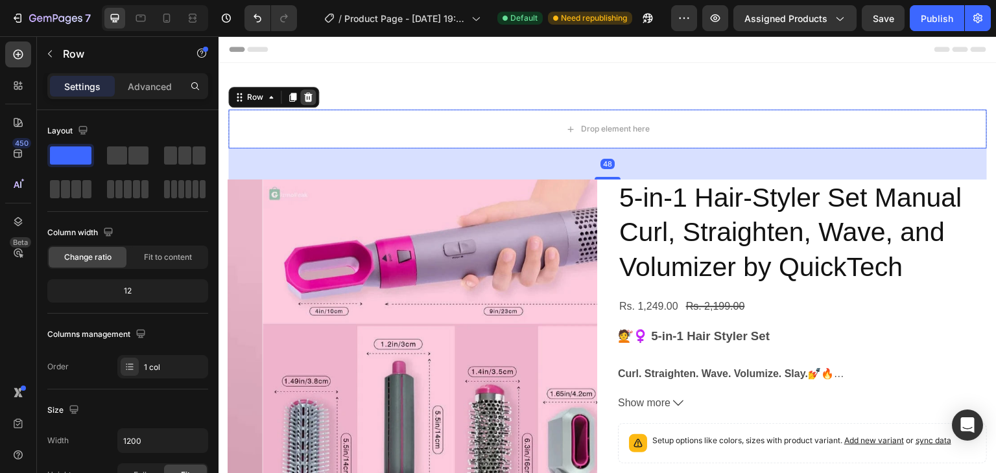
click at [309, 92] on icon at bounding box center [308, 97] width 10 height 10
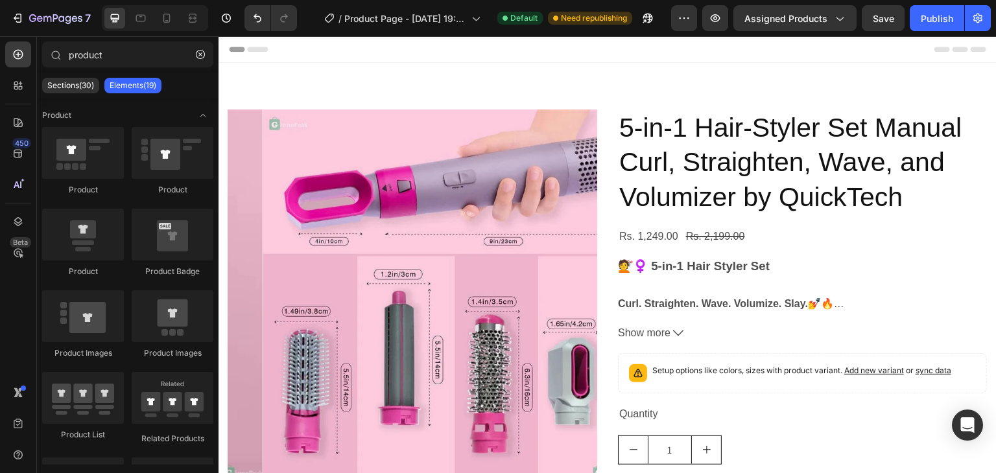
click at [353, 61] on div "Header" at bounding box center [607, 49] width 757 height 26
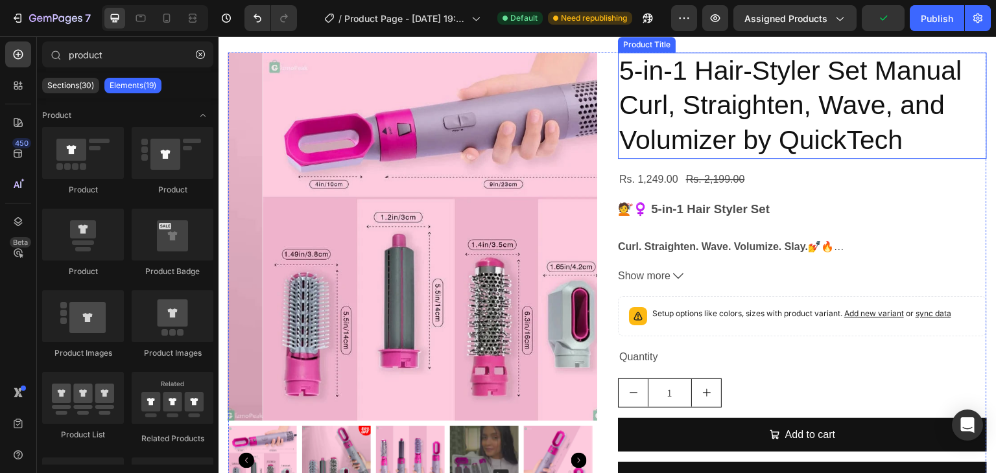
scroll to position [56, 0]
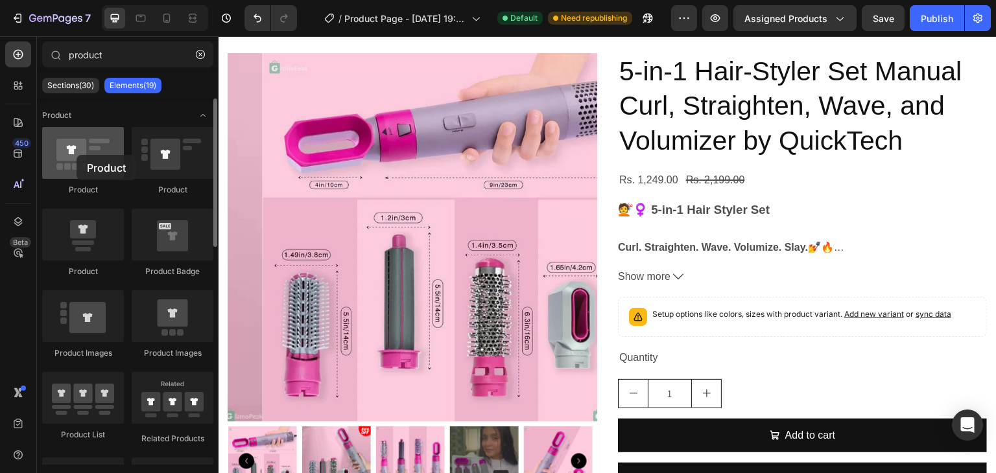
click at [76, 155] on div at bounding box center [83, 153] width 82 height 52
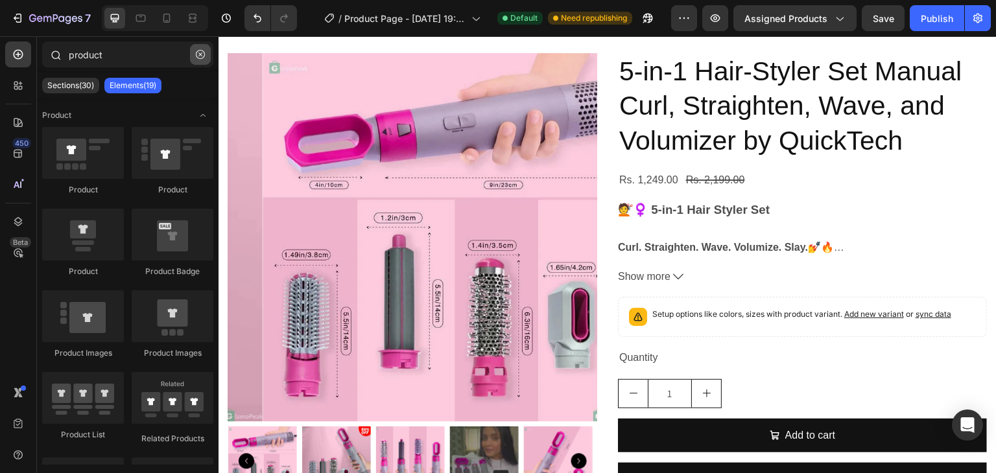
click at [197, 58] on icon "button" at bounding box center [200, 54] width 9 height 9
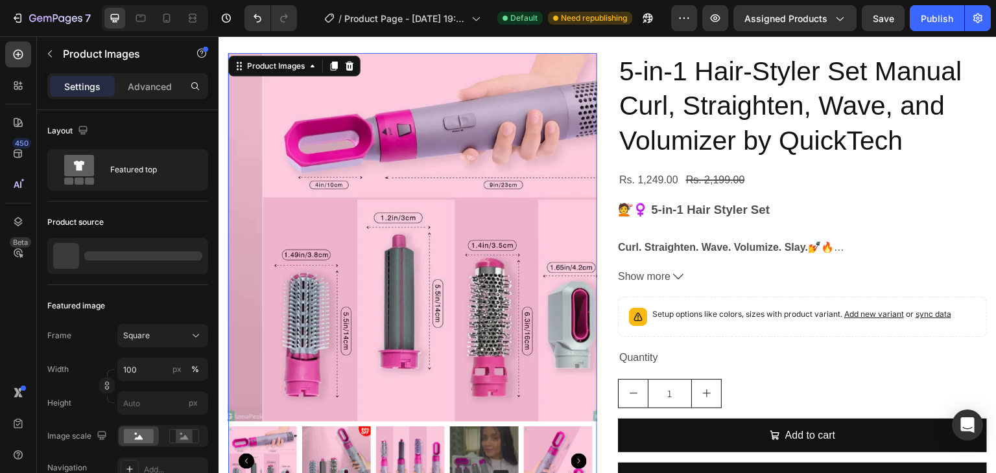
click at [436, 184] on img at bounding box center [447, 237] width 369 height 369
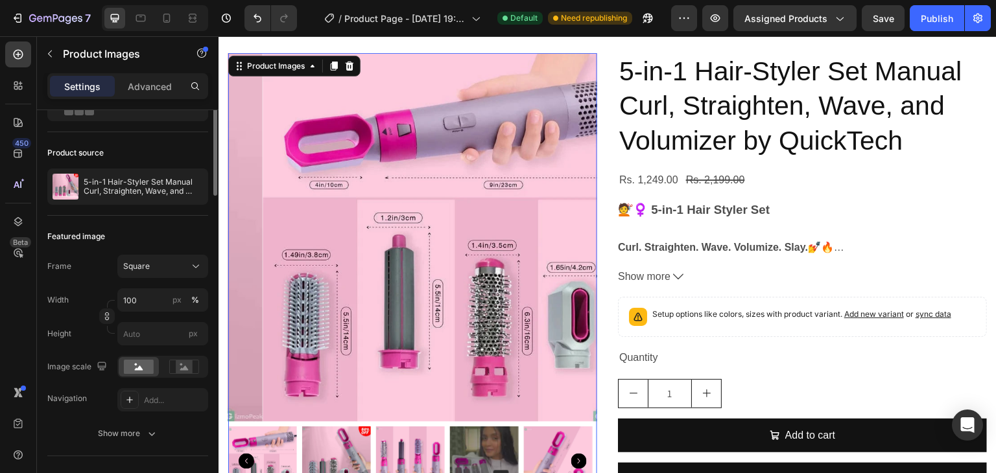
scroll to position [0, 0]
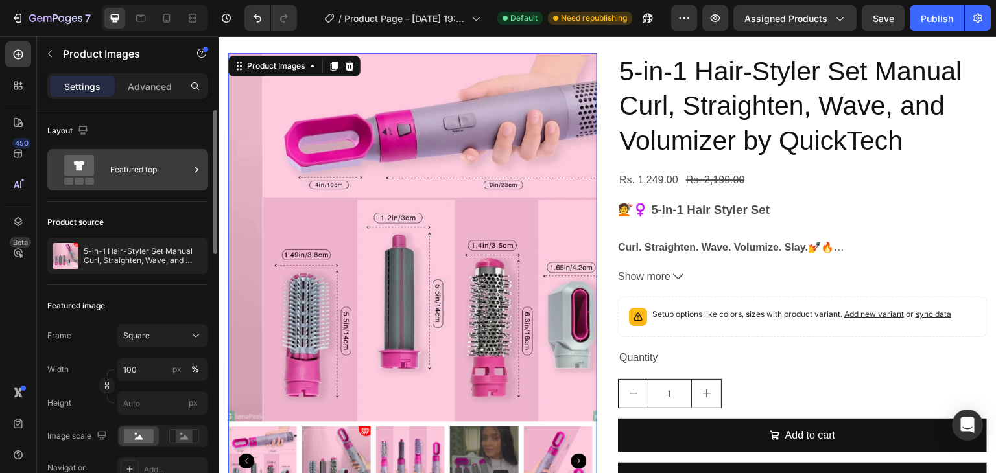
click at [201, 167] on icon at bounding box center [196, 169] width 13 height 13
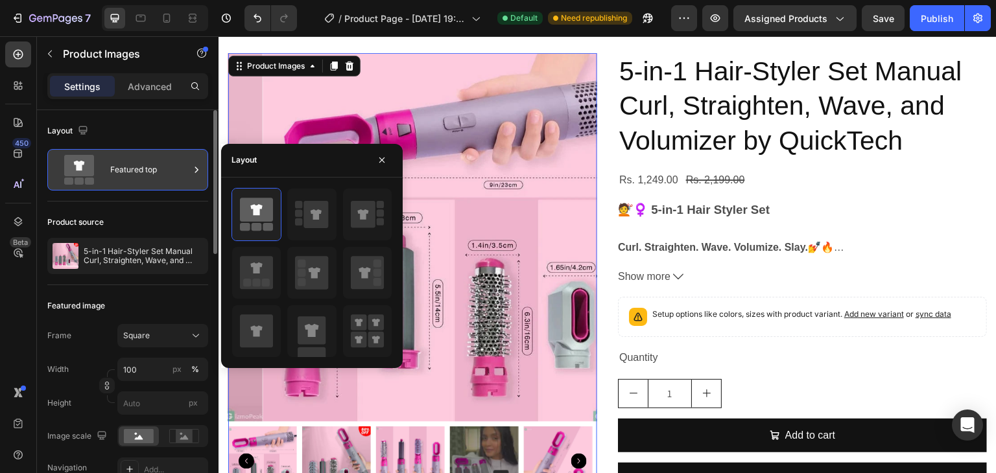
click at [201, 167] on icon at bounding box center [196, 169] width 13 height 13
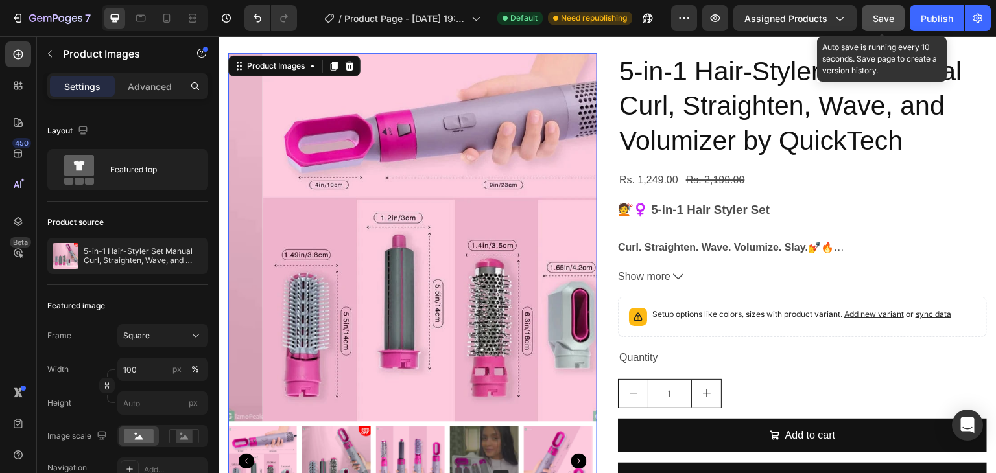
click at [897, 19] on button "Save" at bounding box center [882, 18] width 43 height 26
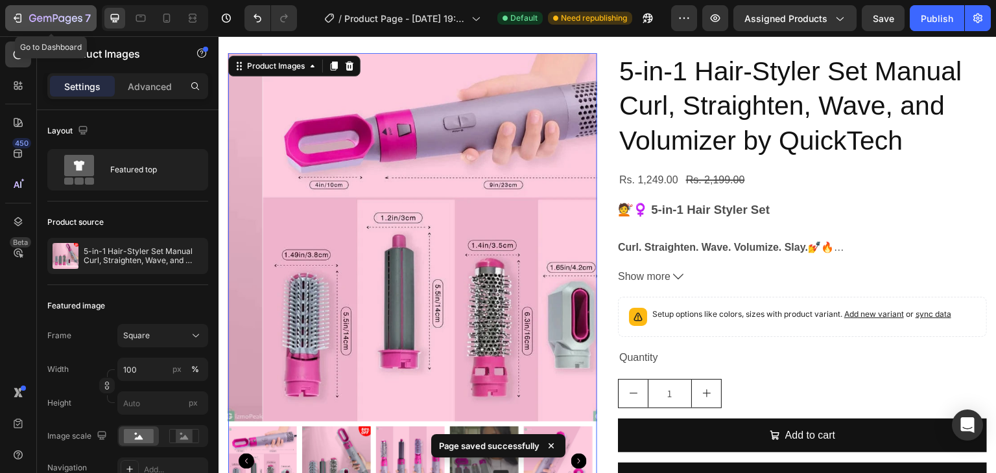
click at [19, 8] on button "7" at bounding box center [50, 18] width 91 height 26
